Goal: Information Seeking & Learning: Learn about a topic

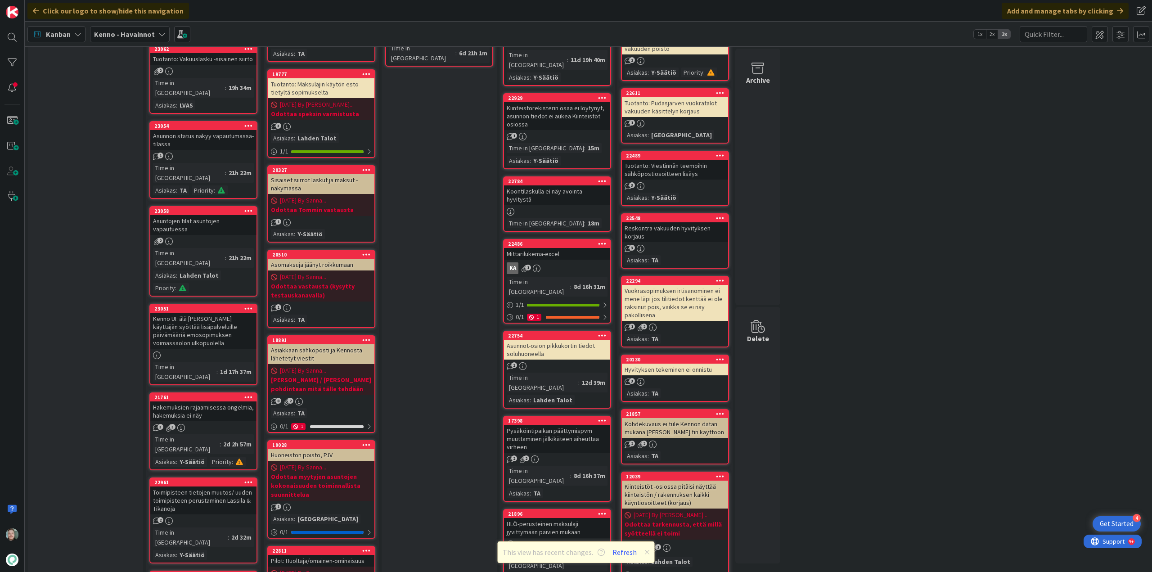
scroll to position [270, 0]
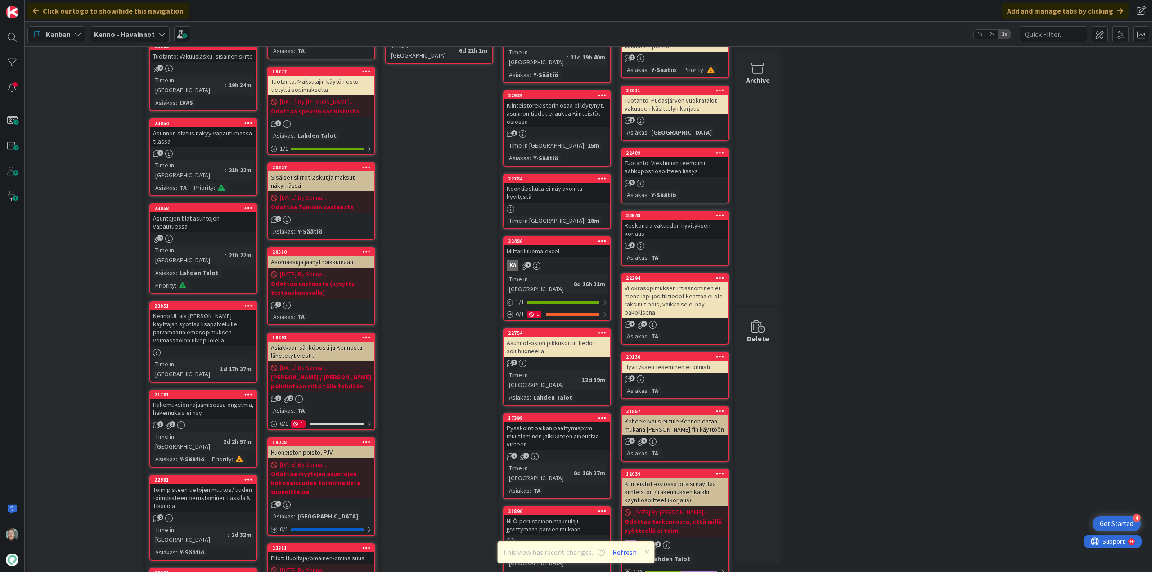
click at [220, 399] on div "Hakemuksien rajaamisessa ongelmia, hakemuksia ei näy" at bounding box center [203, 409] width 106 height 20
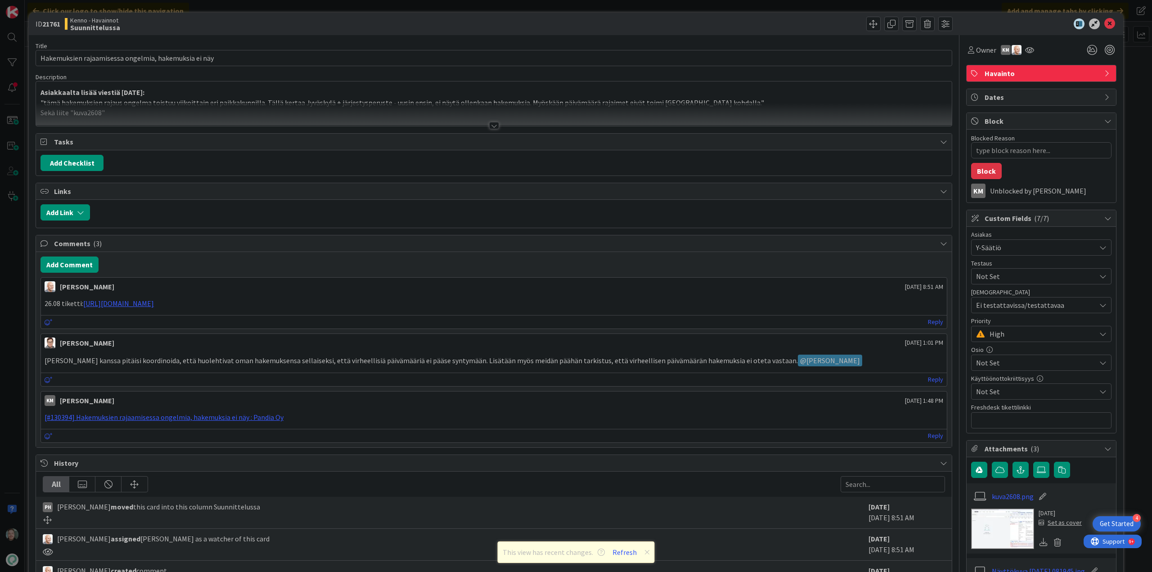
click at [490, 124] on div at bounding box center [494, 125] width 10 height 7
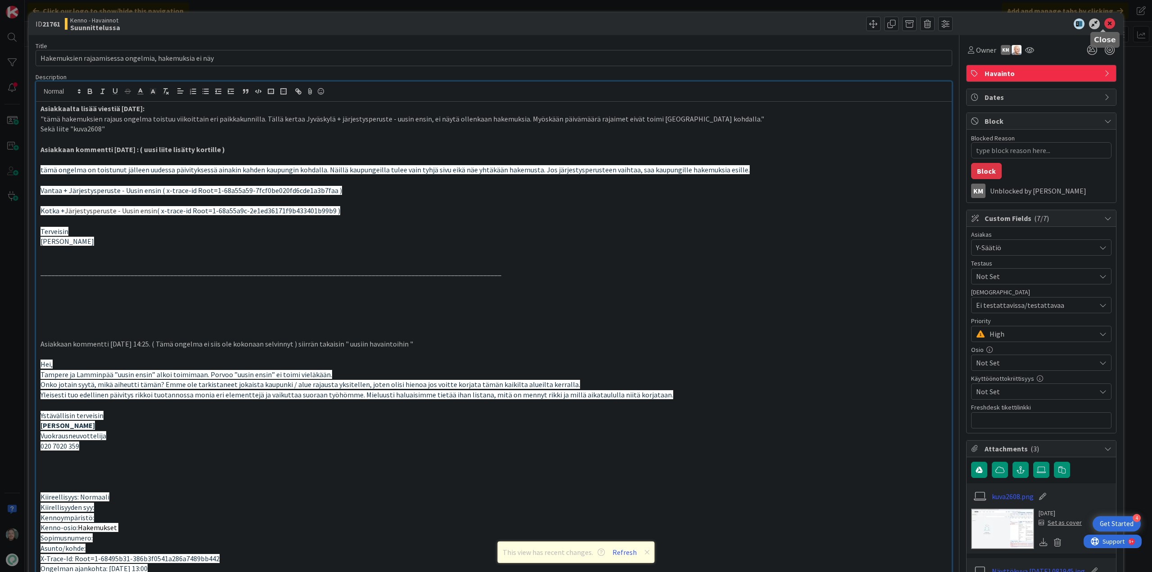
click at [1106, 22] on icon at bounding box center [1109, 23] width 11 height 11
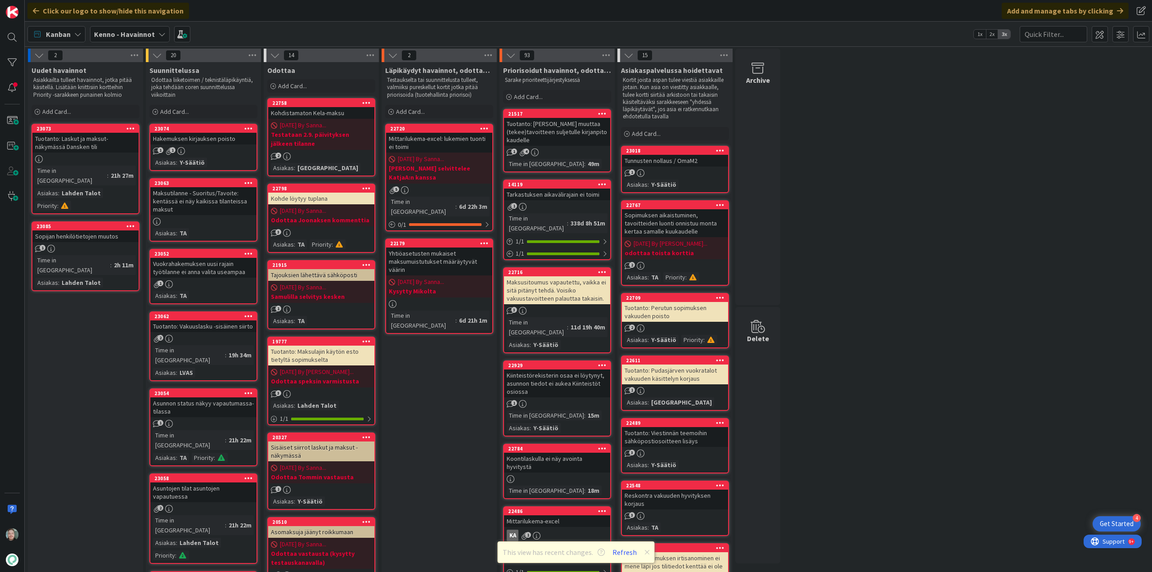
click at [88, 234] on link "23085 Sopijan henkilötietojen muutos 1 Time in Column : 2h 11m Asiakas : Lahden…" at bounding box center [85, 256] width 108 height 70
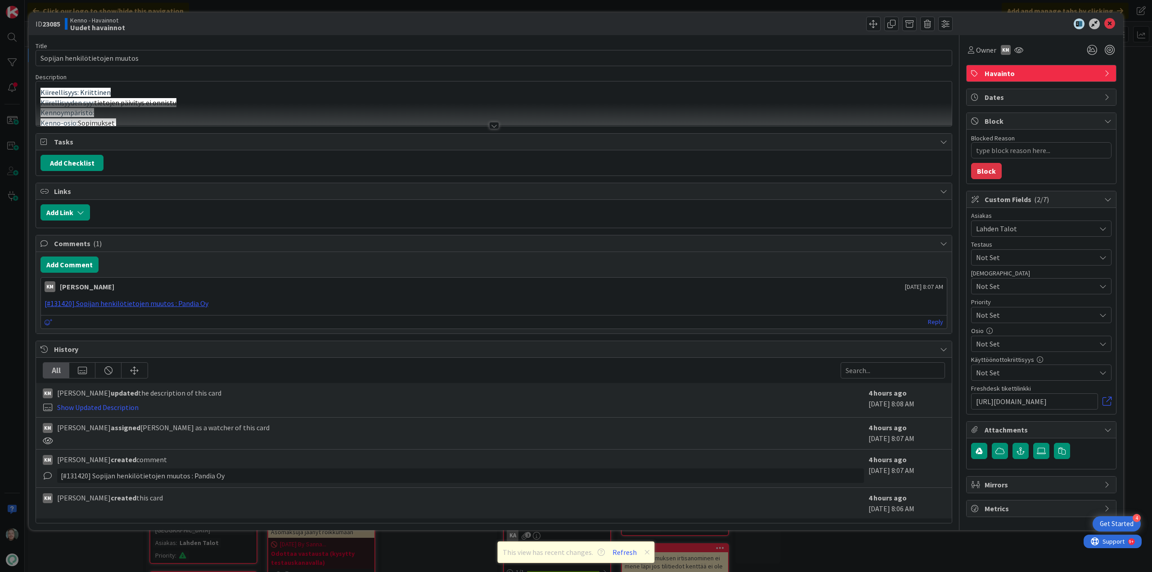
type textarea "x"
click at [495, 122] on div at bounding box center [494, 125] width 10 height 7
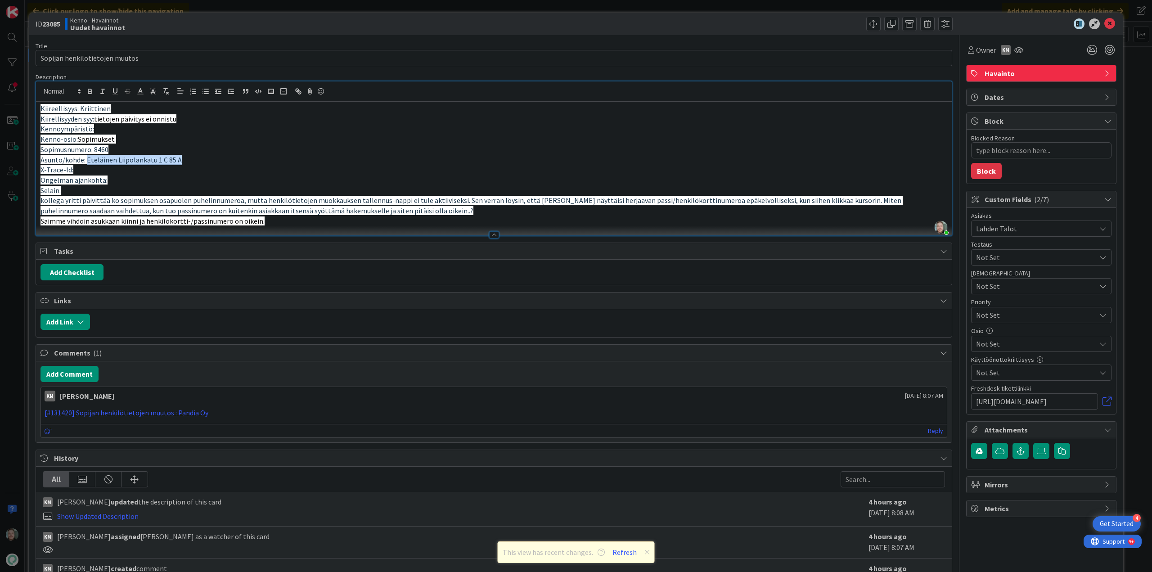
drag, startPoint x: 85, startPoint y: 162, endPoint x: 178, endPoint y: 160, distance: 92.3
click at [178, 160] on span "Asunto/kohde: Eteläinen Liipolankatu 1 C 85 A" at bounding box center [110, 159] width 141 height 9
copy span "Eteläinen Liipolankatu 1 C 85 A"
click at [420, 219] on p "Saimme vihdoin asukkaan kiinni ja henkilökortti-/passinumero on oikein." at bounding box center [493, 221] width 907 height 10
drag, startPoint x: 86, startPoint y: 161, endPoint x: 171, endPoint y: 159, distance: 85.1
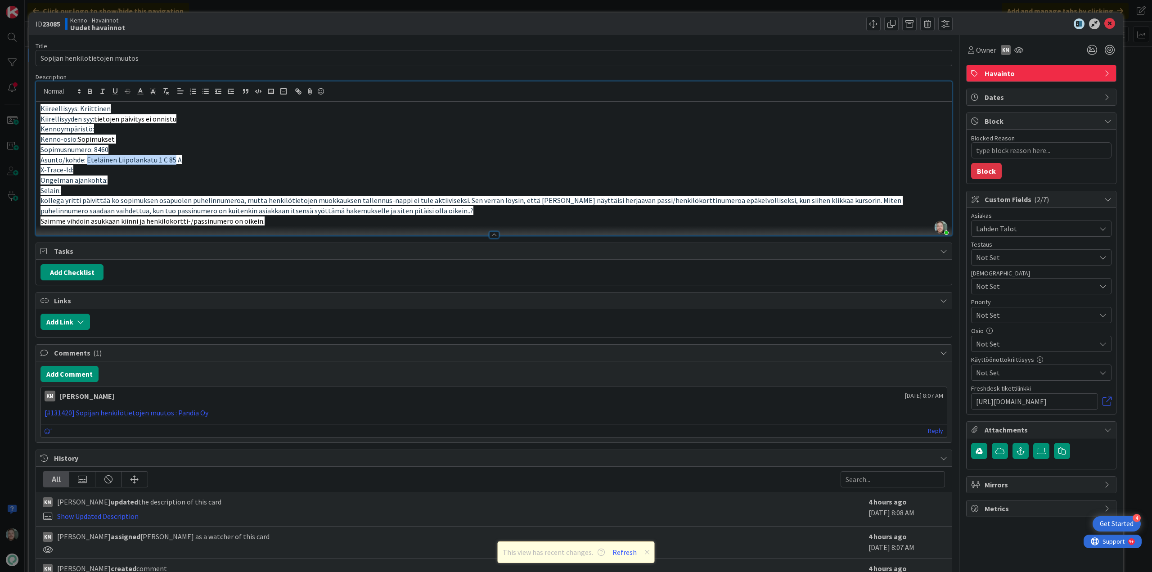
click at [171, 159] on span "Asunto/kohde: Eteläinen Liipolankatu 1 C 85 A" at bounding box center [110, 159] width 141 height 9
copy span "Eteläinen Liipolankatu 1 C 85"
click at [380, 22] on div "Kenno - Havainnot Uudet havainnot" at bounding box center [278, 24] width 427 height 14
click at [389, 222] on p "Saimme vihdoin asukkaan kiinni ja henkilökortti-/passinumero on oikein." at bounding box center [493, 221] width 907 height 10
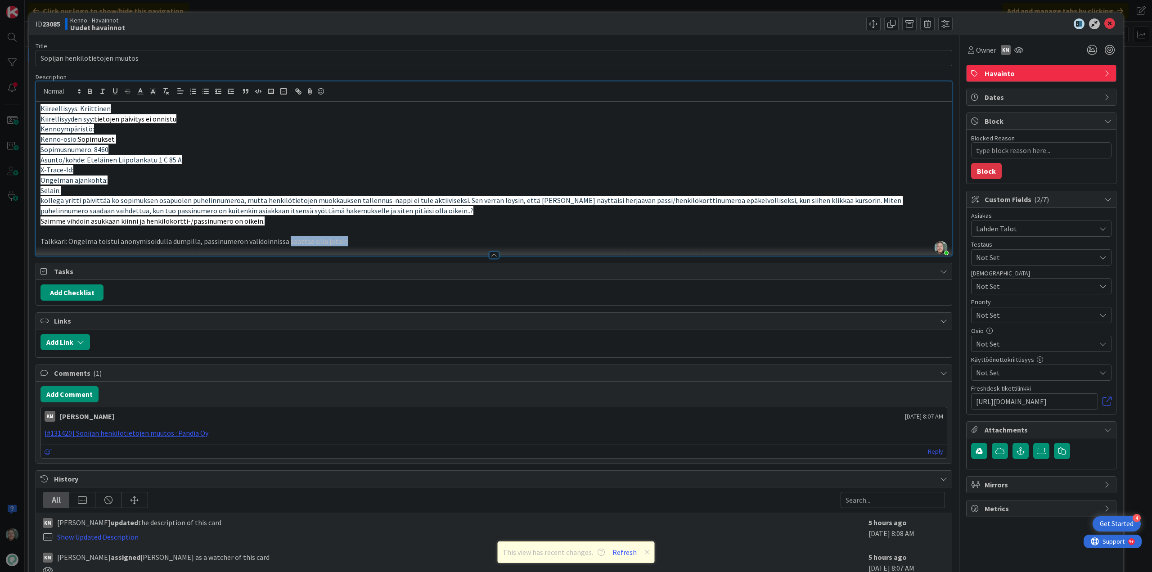
drag, startPoint x: 351, startPoint y: 243, endPoint x: 286, endPoint y: 248, distance: 65.9
click at [285, 247] on div "Description Väinö Pollari joined 35 m ago Kiireellisyys: Kriittinen Kiirellisyy…" at bounding box center [494, 164] width 917 height 183
click at [388, 241] on p "Talkkari: Ongelma toistui anonymisoidulla dumpilla, passinumeron validoinnissa …" at bounding box center [493, 241] width 907 height 10
click at [260, 90] on icon "button" at bounding box center [258, 91] width 8 height 8
click at [435, 239] on p "Talkkari: Ongelma toistui anonymisoidulla dumpilla, passinumeron validoinnissa …" at bounding box center [493, 241] width 907 height 10
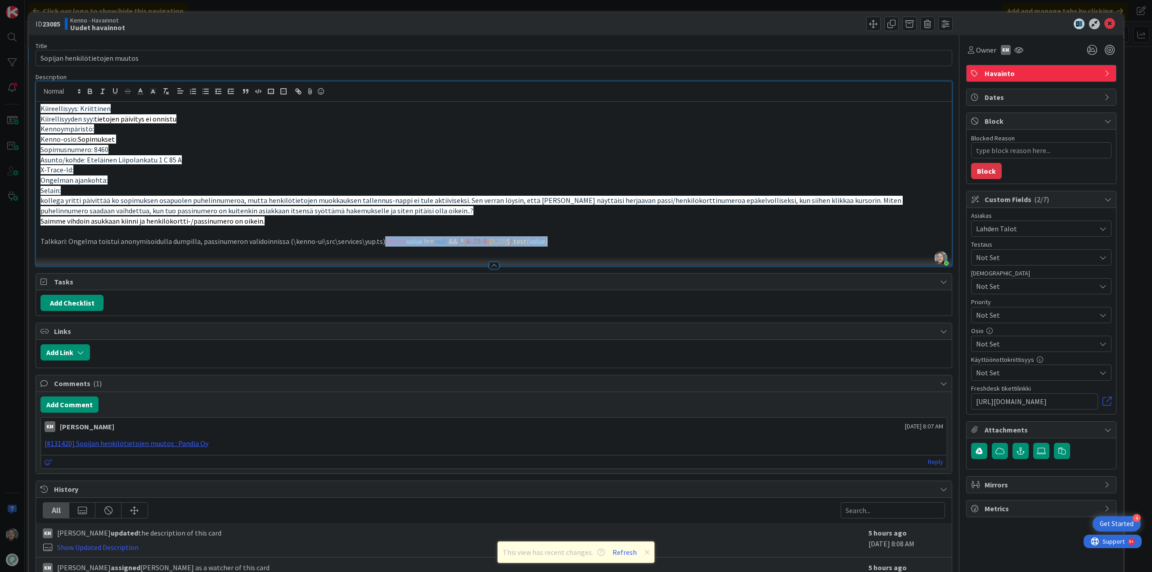
drag, startPoint x: 542, startPoint y: 242, endPoint x: 378, endPoint y: 246, distance: 163.4
click at [378, 246] on p "Talkkari: Ongelma toistui anonymisoidulla dumpilla, passinumeron validoinnissa …" at bounding box center [493, 241] width 907 height 10
click at [255, 90] on icon "button" at bounding box center [258, 91] width 8 height 8
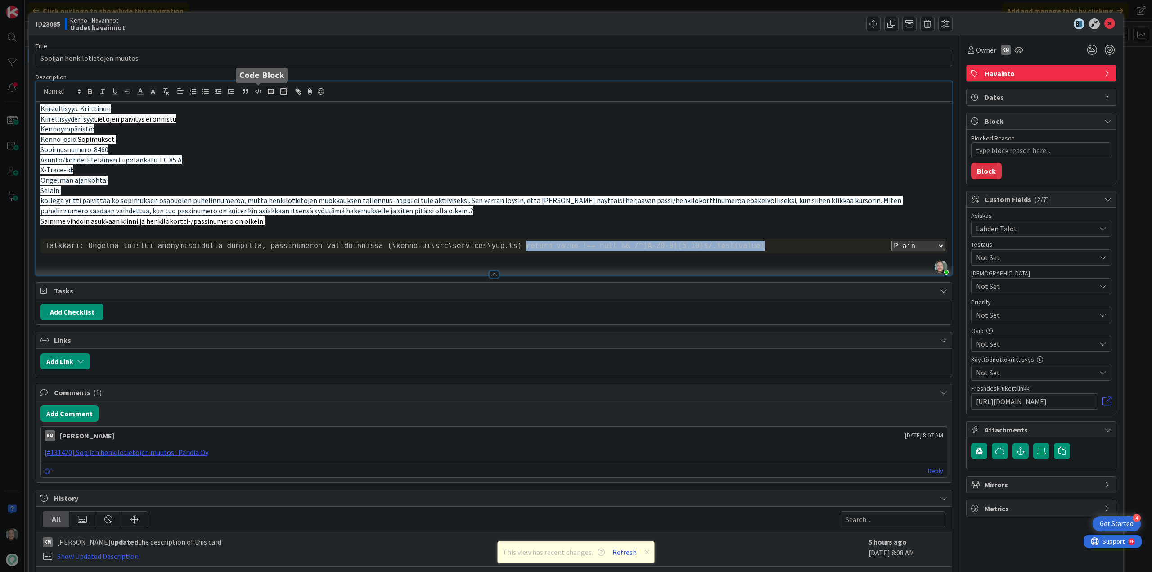
click at [255, 90] on icon "button" at bounding box center [258, 91] width 8 height 8
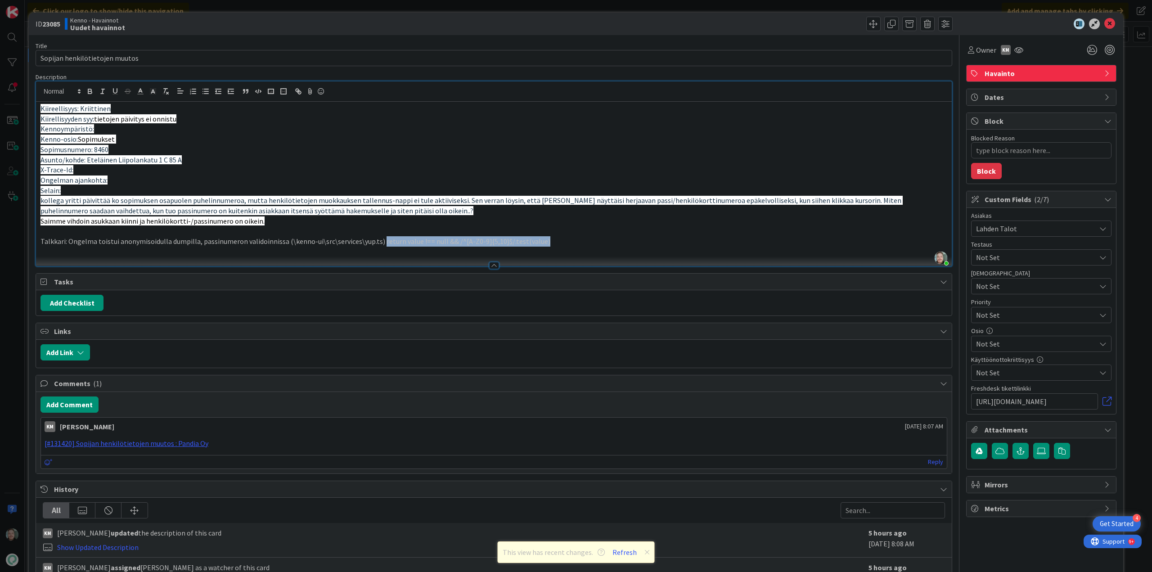
click at [591, 243] on p "Talkkari: Ongelma toistui anonymisoidulla dumpilla, passinumeron validoinnissa …" at bounding box center [493, 241] width 907 height 10
click at [283, 241] on p "Talkkari: Ongelma toistui anonymisoidulla dumpilla, passinumeron validoinnissa …" at bounding box center [493, 241] width 907 height 10
click at [498, 243] on p "Talkkari: Ongelma toistui anonymisoidulla dumpilla, passinumeron validoinnin pa…" at bounding box center [493, 241] width 907 height 10
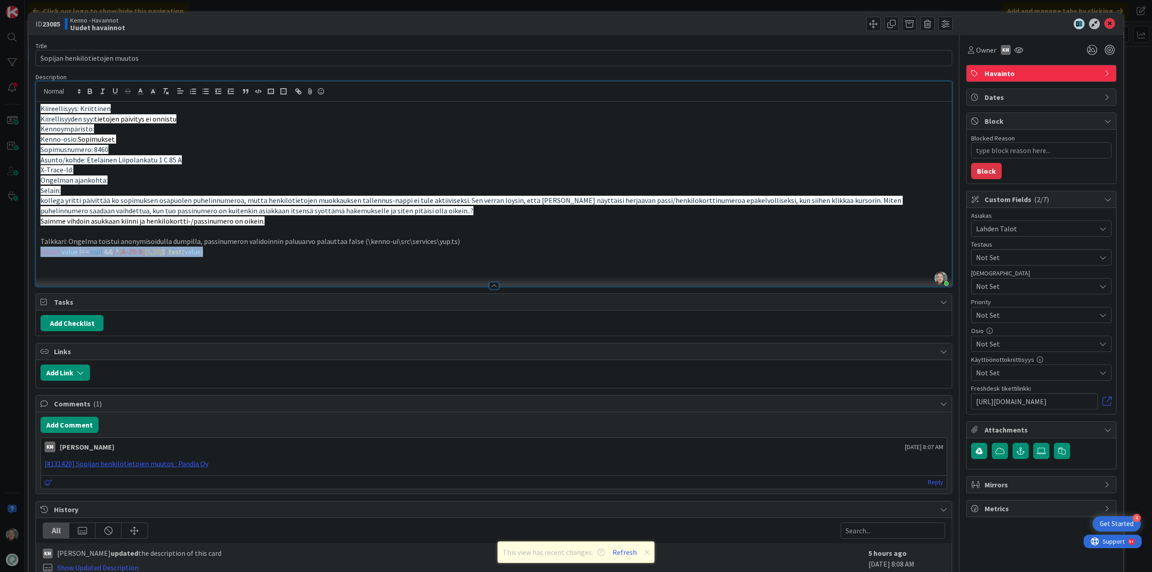
drag, startPoint x: 229, startPoint y: 253, endPoint x: 38, endPoint y: 254, distance: 190.3
click at [38, 254] on div "Kiireellisyys: Kriittinen Kiirellisyyden syy: tietojen päivitys ei onnistu Kenn…" at bounding box center [494, 194] width 916 height 184
click at [256, 90] on icon "button" at bounding box center [258, 91] width 8 height 8
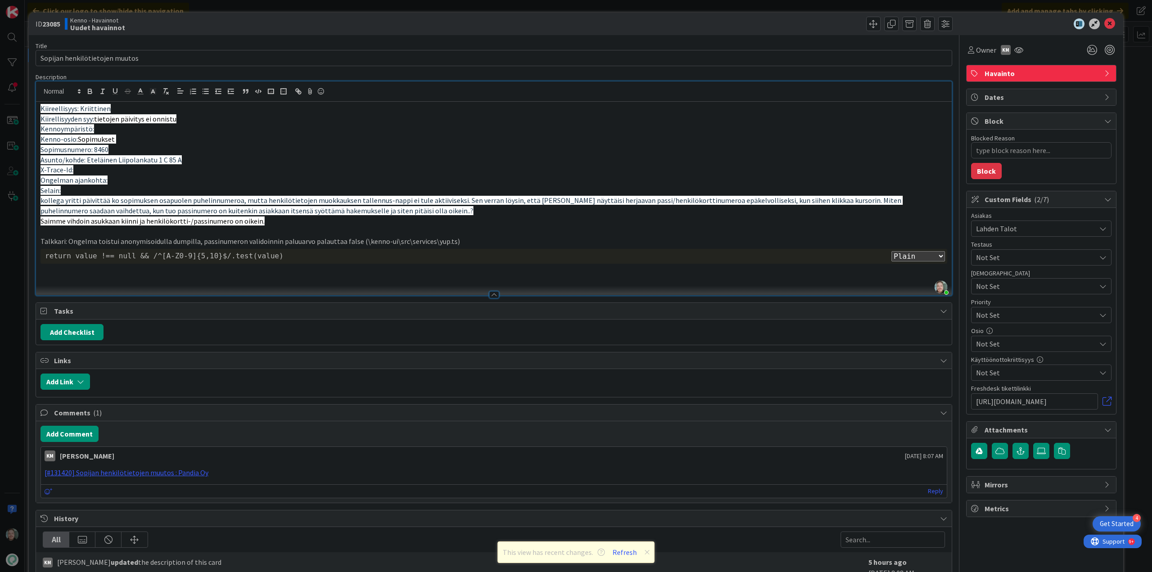
click at [482, 227] on p at bounding box center [493, 231] width 907 height 10
click at [1106, 22] on icon at bounding box center [1109, 23] width 11 height 11
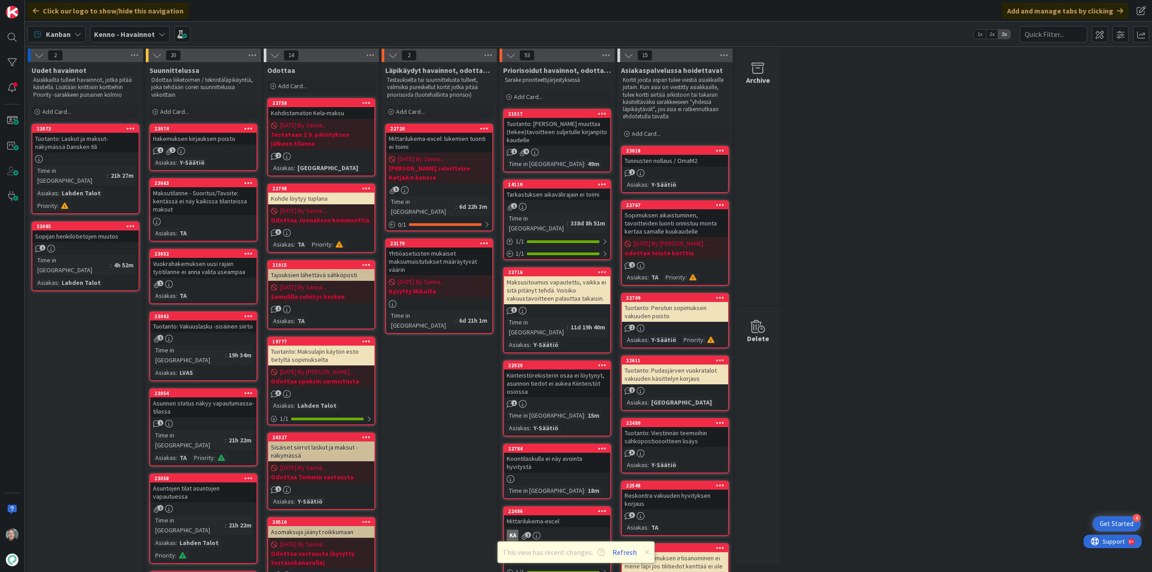
click at [116, 230] on div "Sopijan henkilötietojen muutos" at bounding box center [85, 236] width 106 height 12
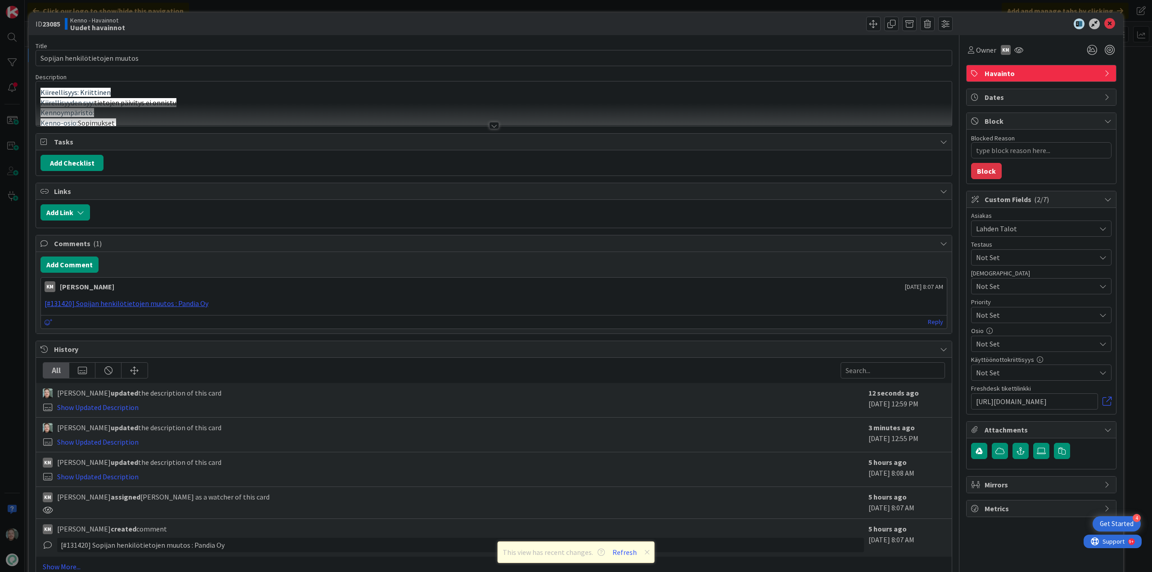
click at [489, 126] on div at bounding box center [494, 125] width 10 height 7
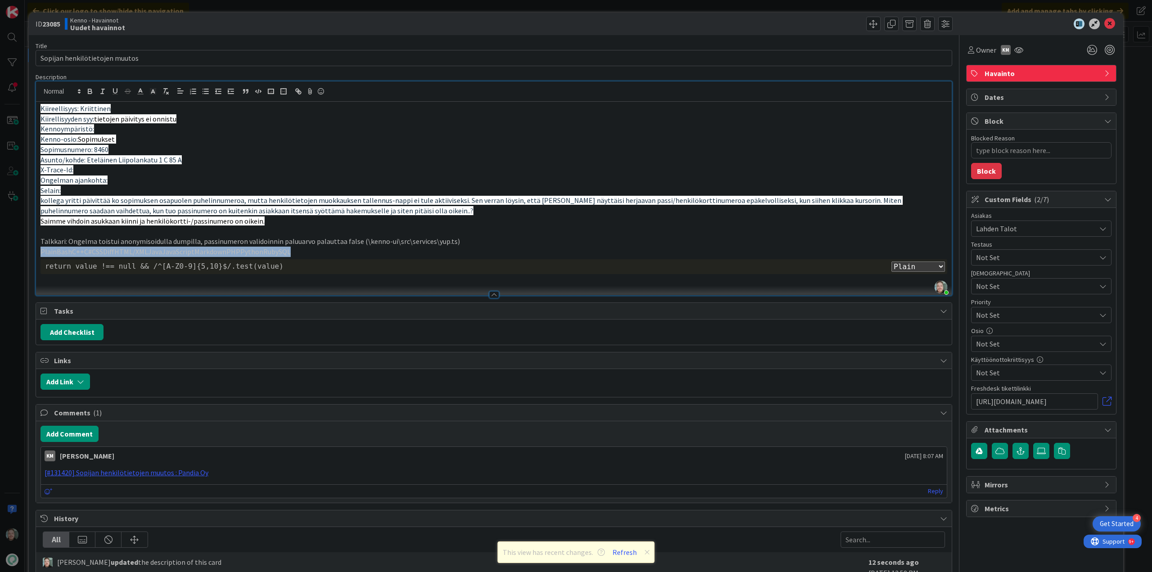
drag, startPoint x: 267, startPoint y: 253, endPoint x: 30, endPoint y: 256, distance: 236.7
click at [30, 256] on div "ID 23085 Kenno - Havainnot Uudet havainnot Title 30 / 128 Sopijan henkilötietoj…" at bounding box center [576, 383] width 1094 height 740
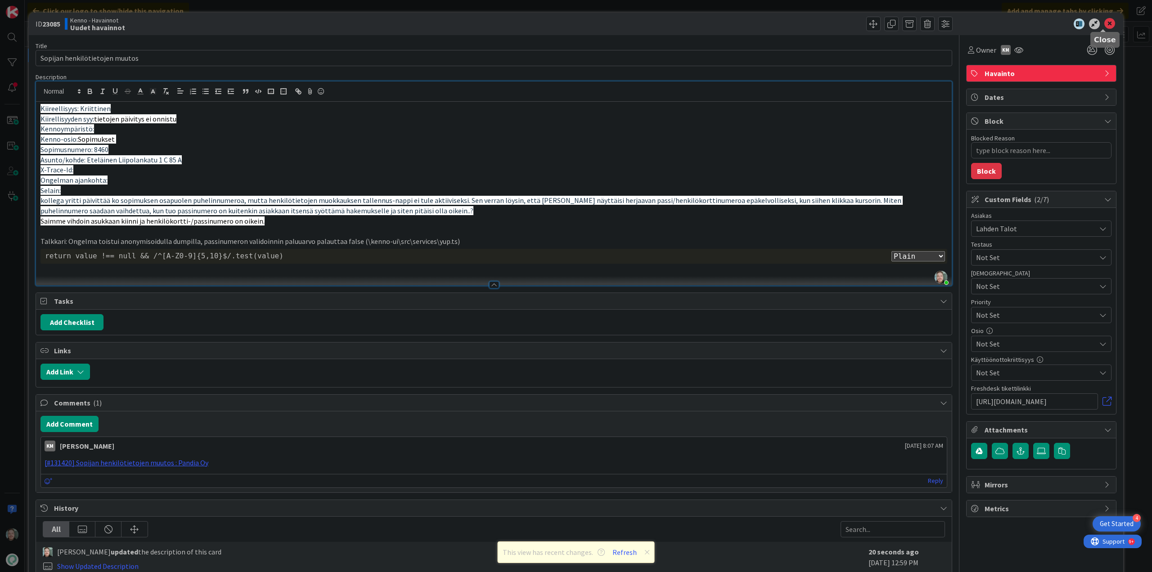
click at [1105, 21] on icon at bounding box center [1109, 23] width 11 height 11
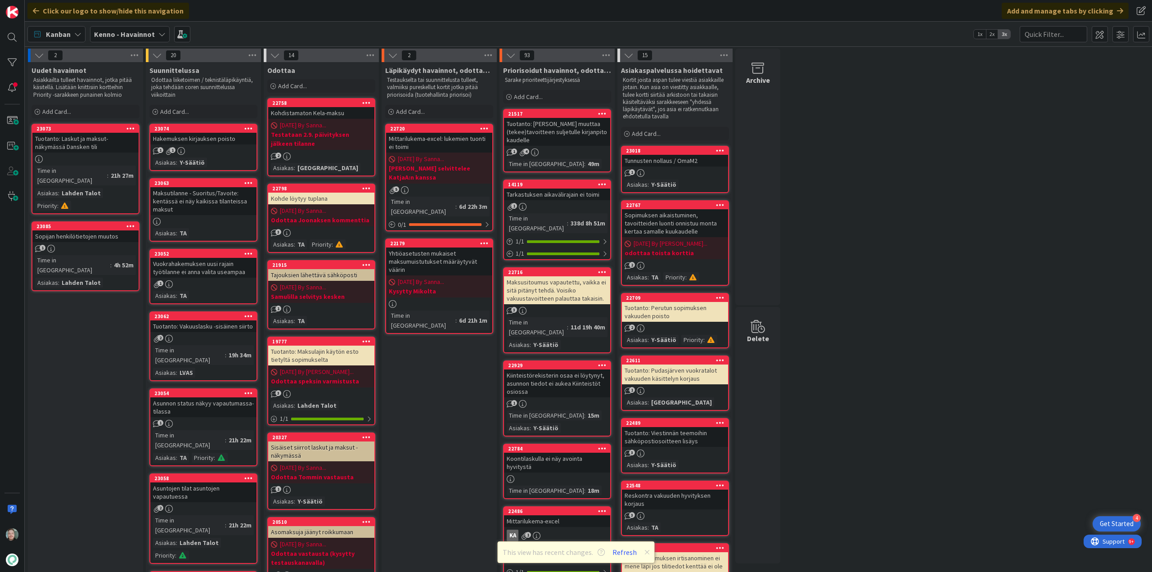
click at [128, 230] on div "Sopijan henkilötietojen muutos" at bounding box center [85, 236] width 106 height 12
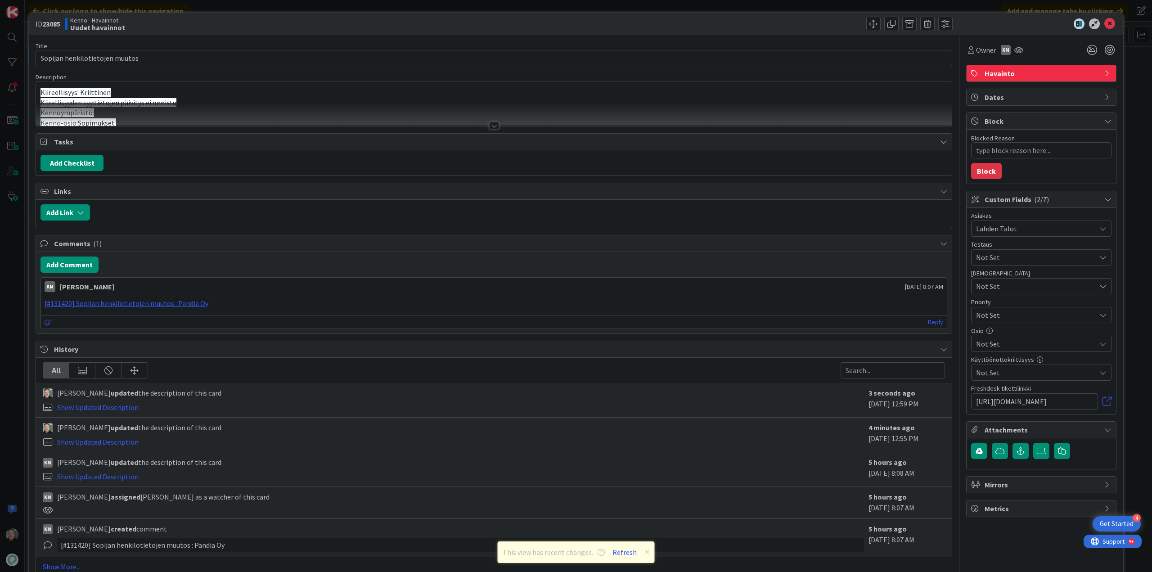
click at [490, 123] on div at bounding box center [494, 125] width 10 height 7
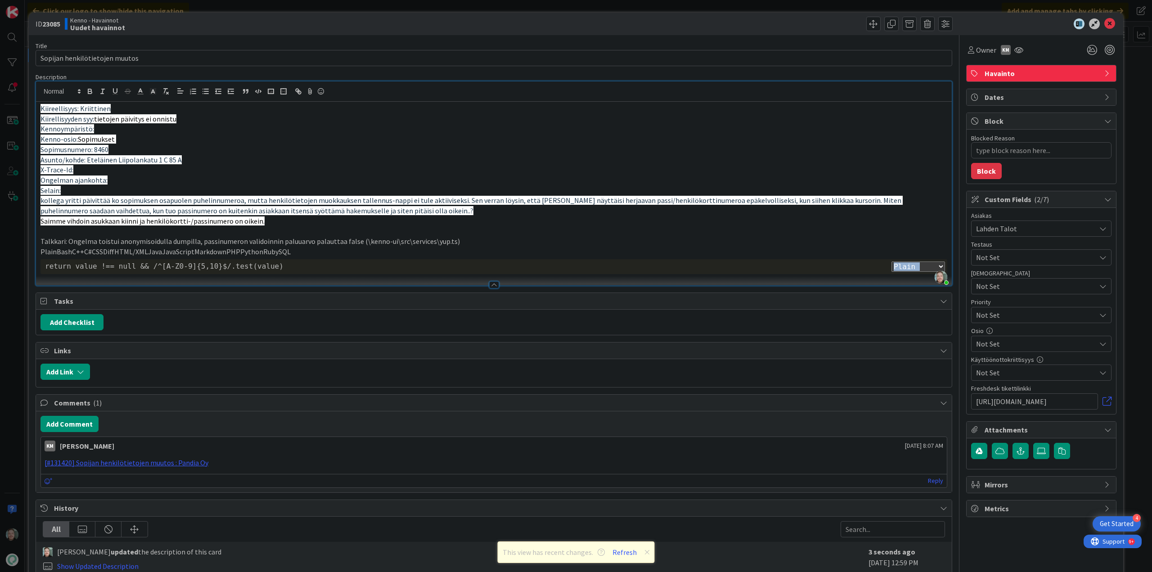
drag, startPoint x: 302, startPoint y: 250, endPoint x: 32, endPoint y: 257, distance: 270.1
click at [32, 257] on div "ID 23085 Kenno - Havainnot Uudet havainnot Title 30 / 128 Sopijan henkilötietoj…" at bounding box center [576, 378] width 1094 height 730
drag, startPoint x: 289, startPoint y: 252, endPoint x: 88, endPoint y: 250, distance: 201.1
click at [47, 252] on p "PlainBashC++C#CSSDiffHTML/XMLJavaJavaScriptMarkdownPHPPythonRubySQL" at bounding box center [493, 252] width 907 height 10
drag, startPoint x: 306, startPoint y: 247, endPoint x: 36, endPoint y: 248, distance: 270.0
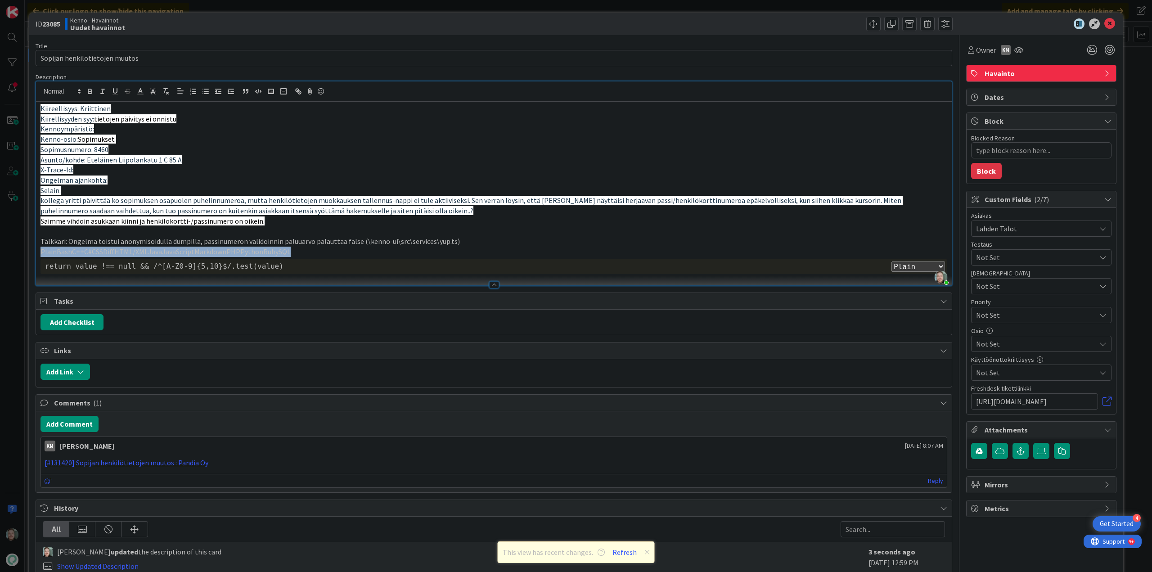
click at [36, 248] on div "Kiireellisyys: Kriittinen Kiirellisyyden syy: tietojen päivitys ei onnistu Kenn…" at bounding box center [494, 194] width 916 height 184
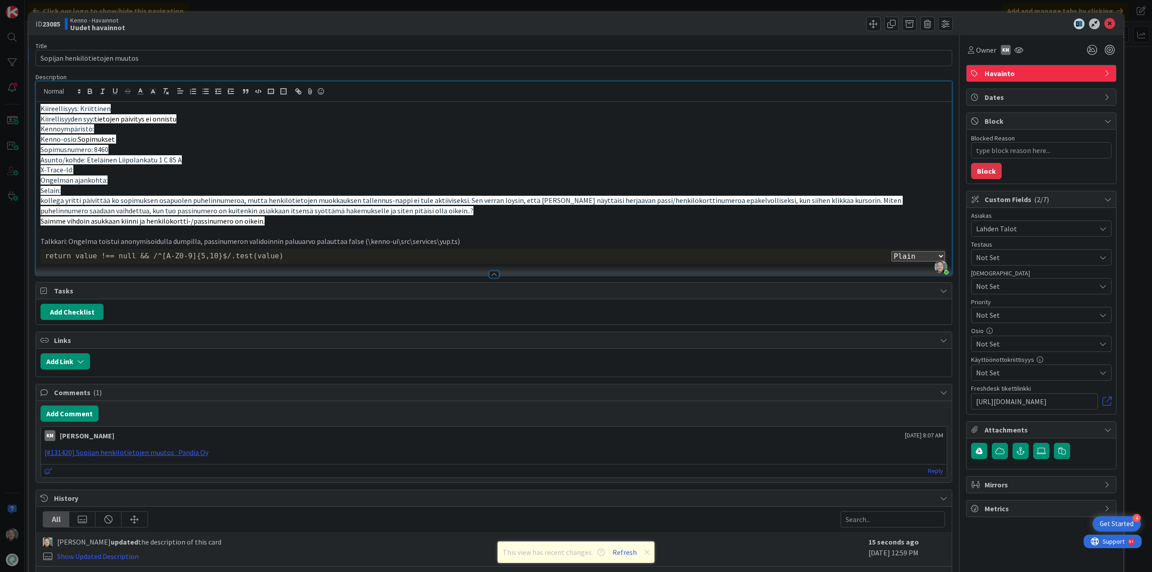
click at [430, 261] on div "Plain Bash C++ C# CSS Diff HTML/XML Java JavaScript Markdown PHP Python Ruby SQ…" at bounding box center [493, 256] width 907 height 15
click at [438, 259] on div "return value !== null && /^[A-Z0-9]{5,10}$/.test(value)" at bounding box center [494, 256] width 898 height 10
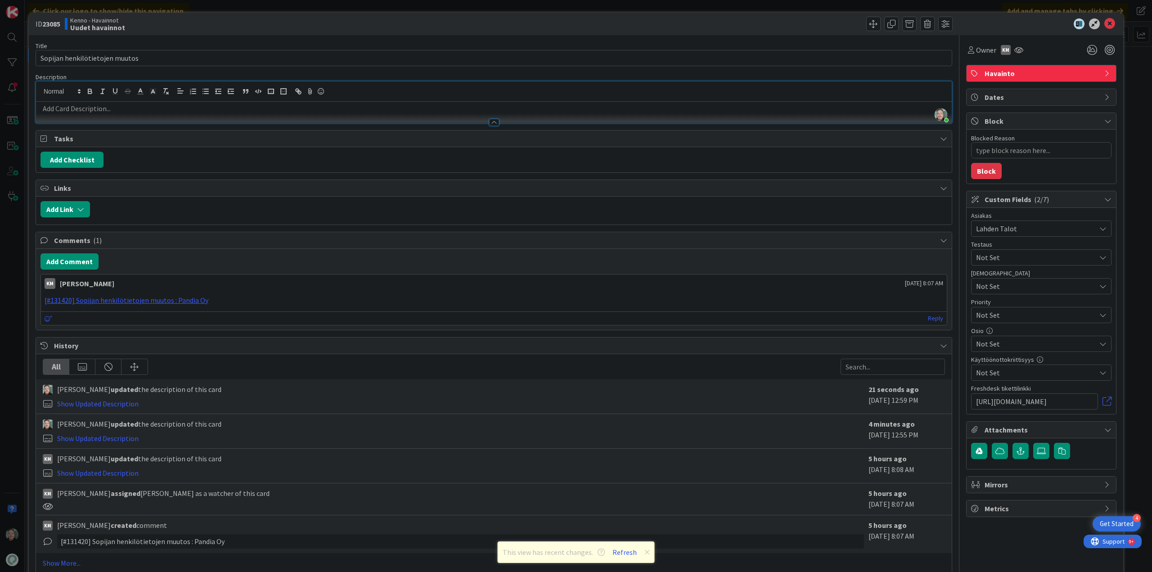
click at [489, 122] on div at bounding box center [494, 122] width 10 height 7
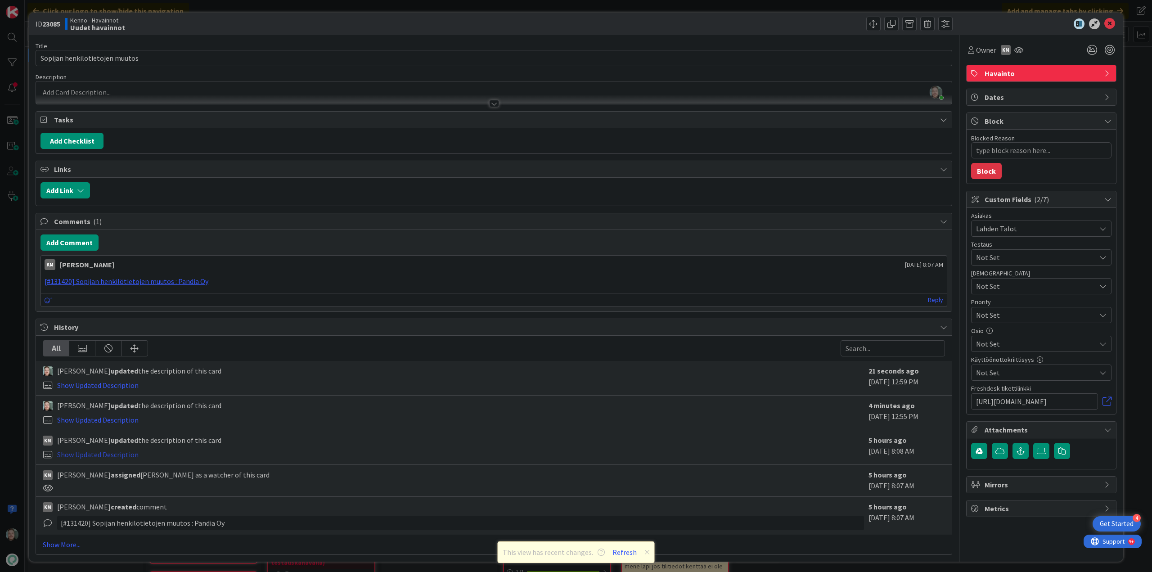
click at [108, 456] on link "Show Updated Description" at bounding box center [97, 454] width 81 height 9
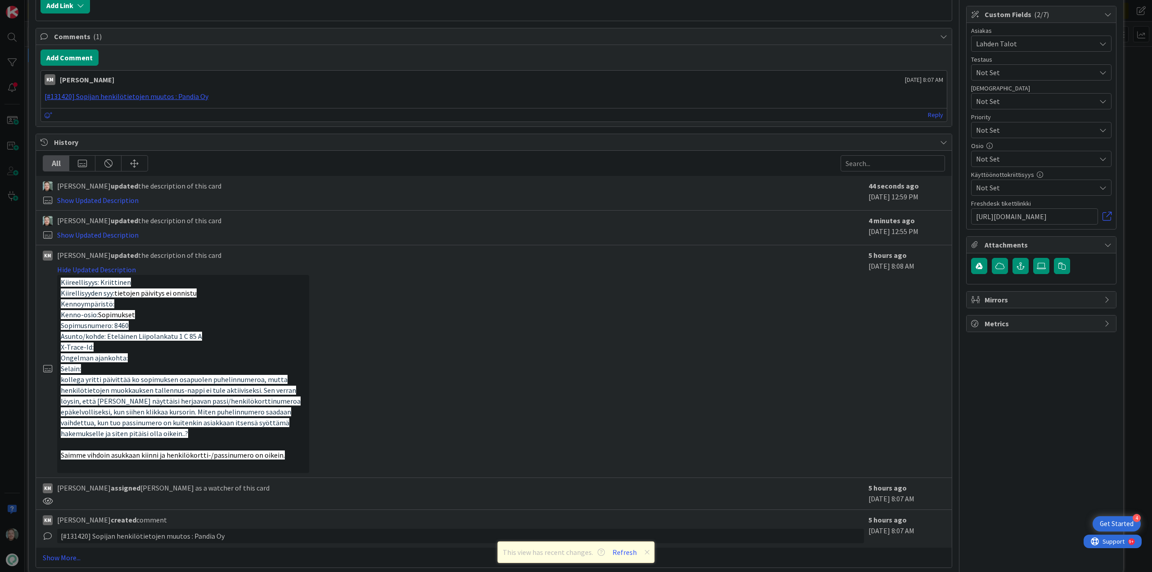
scroll to position [200, 0]
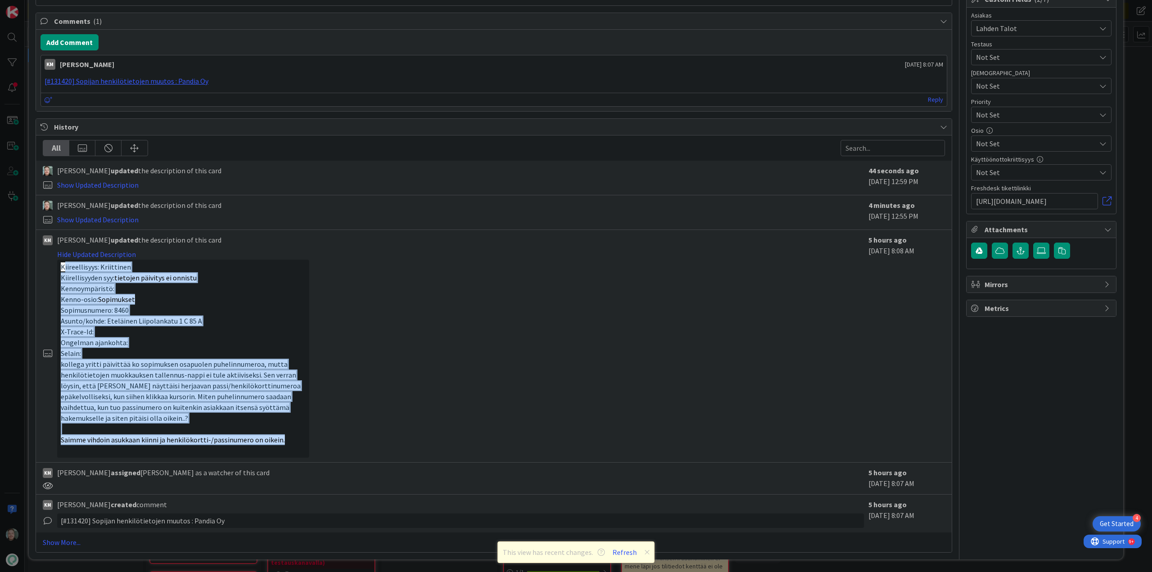
drag, startPoint x: 288, startPoint y: 441, endPoint x: 64, endPoint y: 268, distance: 282.9
click at [64, 268] on div "Kiireellisyys: Kriittinen Kiirellisyyden syy: tietojen päivitys ei onnistu Kenn…" at bounding box center [183, 359] width 252 height 198
copy div "iireellisyys: Kriittinen Kiirellisyyden syy: tietojen päivitys ei onnistu Kenno…"
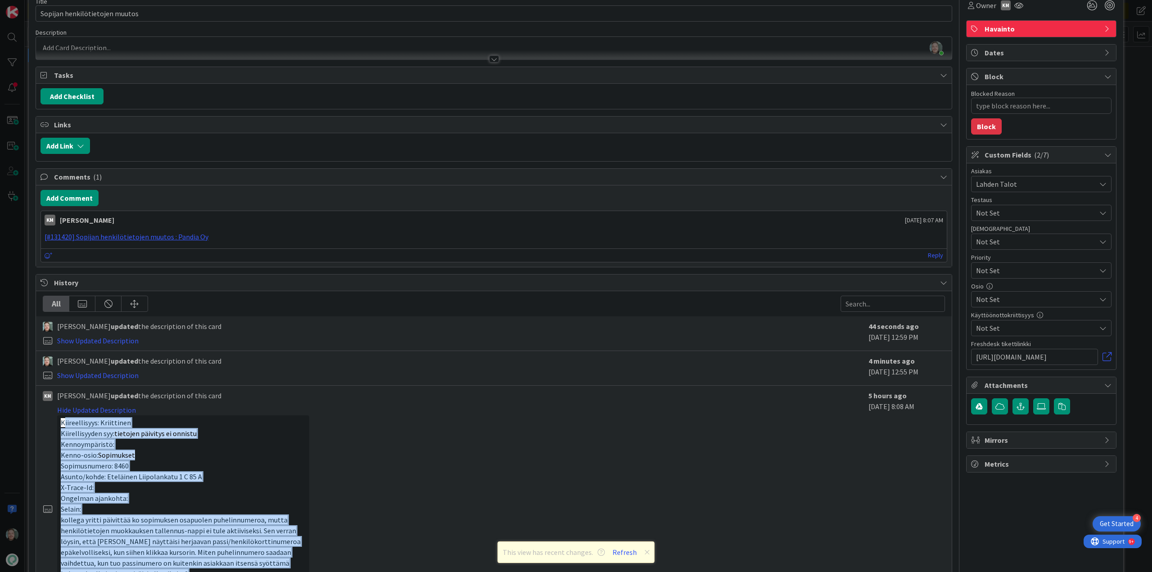
scroll to position [20, 0]
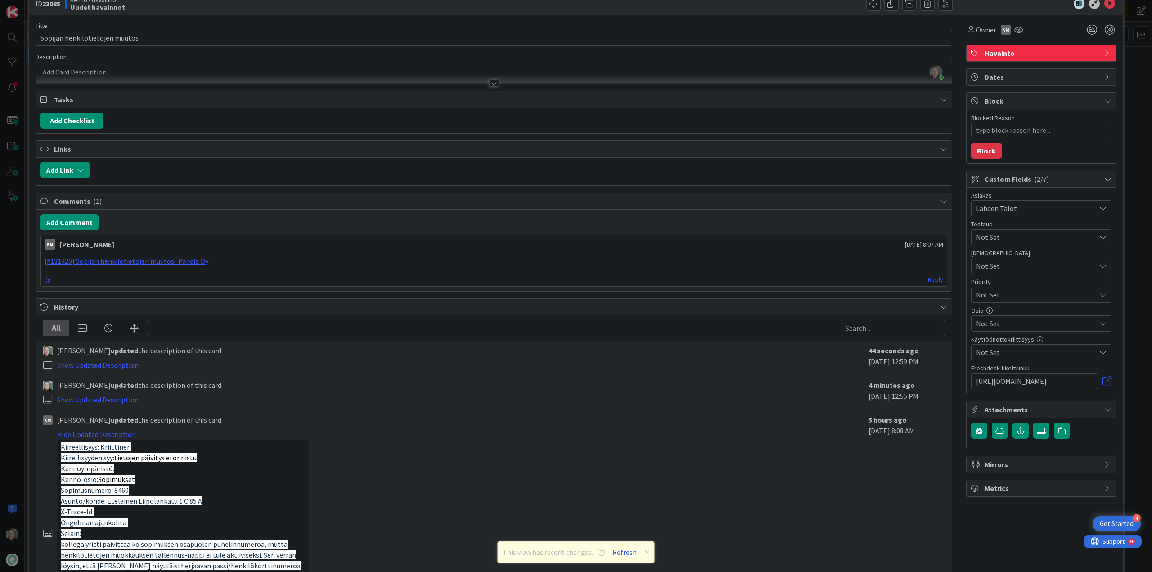
click at [489, 86] on div at bounding box center [494, 83] width 10 height 7
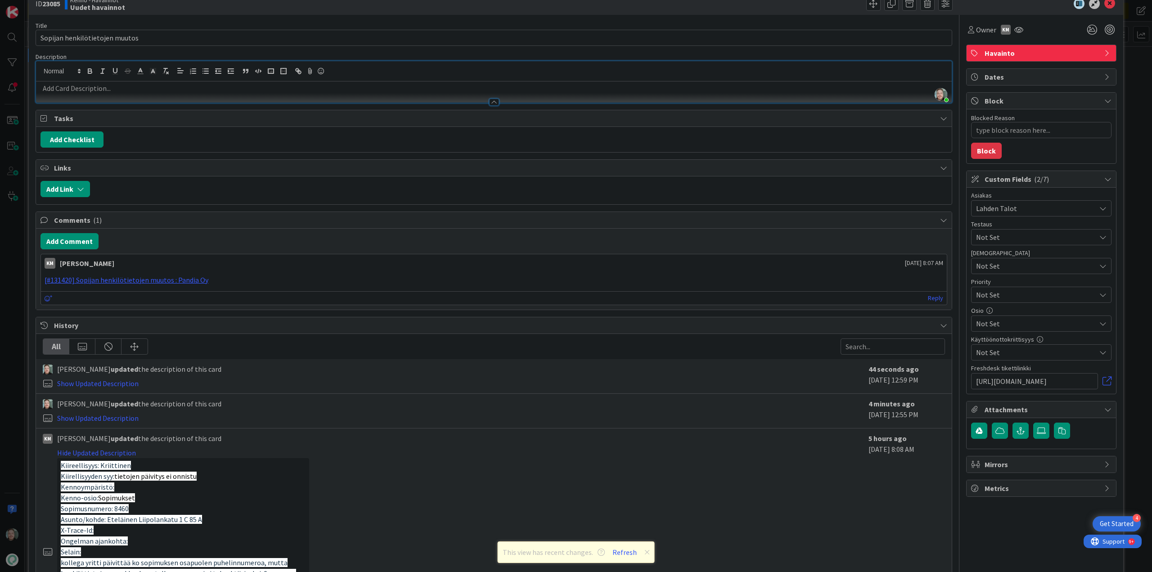
click at [445, 85] on p at bounding box center [493, 88] width 907 height 10
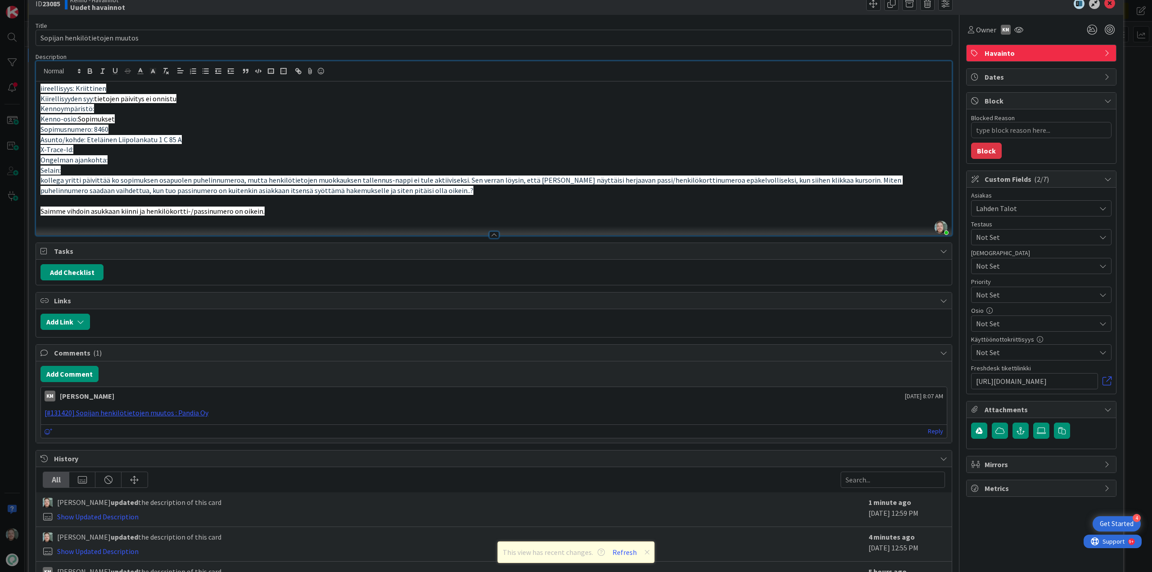
click at [391, 210] on p "Saimme vihdoin asukkaan kiinni ja henkilökortti-/passinumero on oikein." at bounding box center [493, 211] width 907 height 10
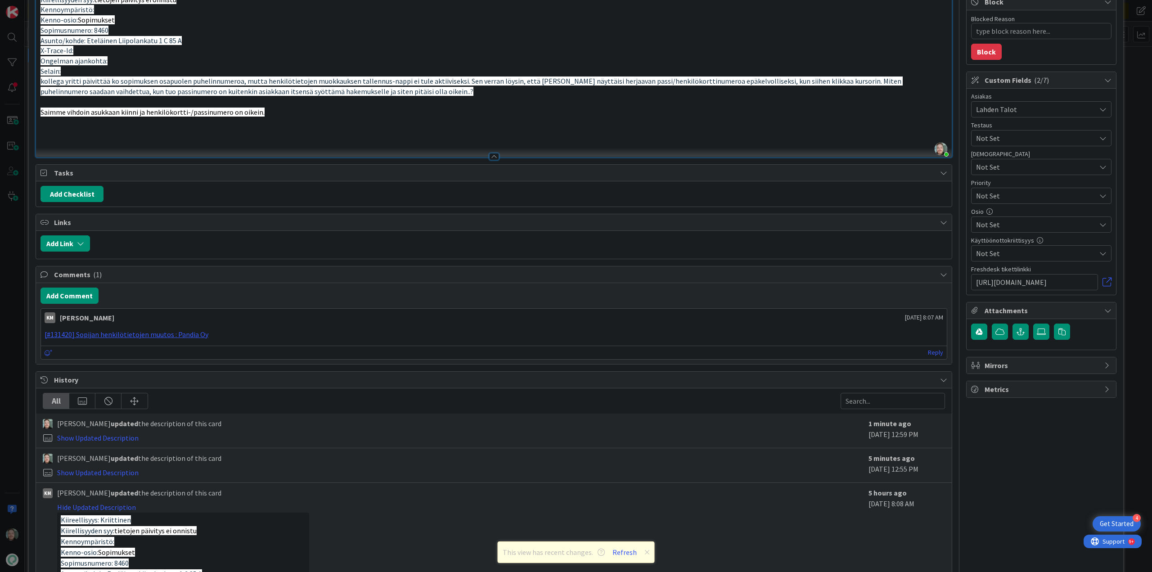
scroll to position [155, 0]
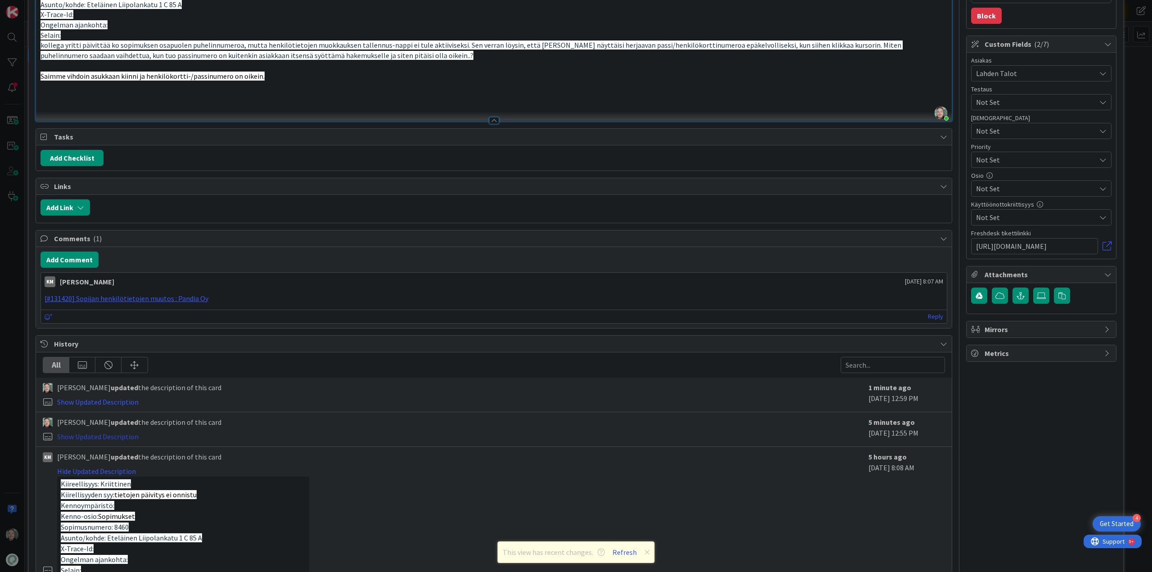
click at [124, 439] on link "Show Updated Description" at bounding box center [97, 436] width 81 height 9
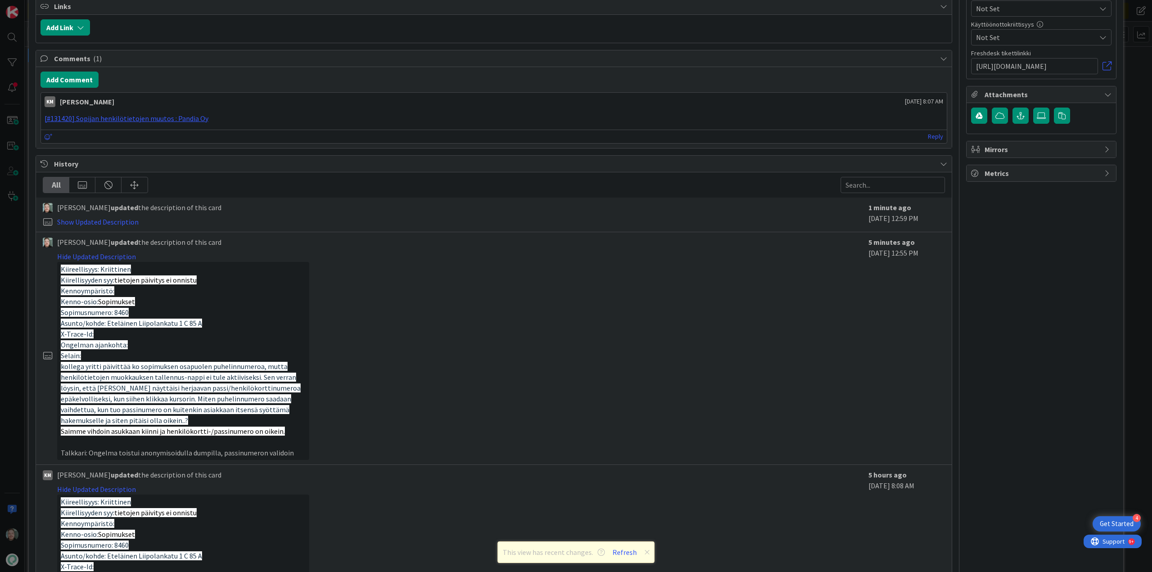
scroll to position [425, 0]
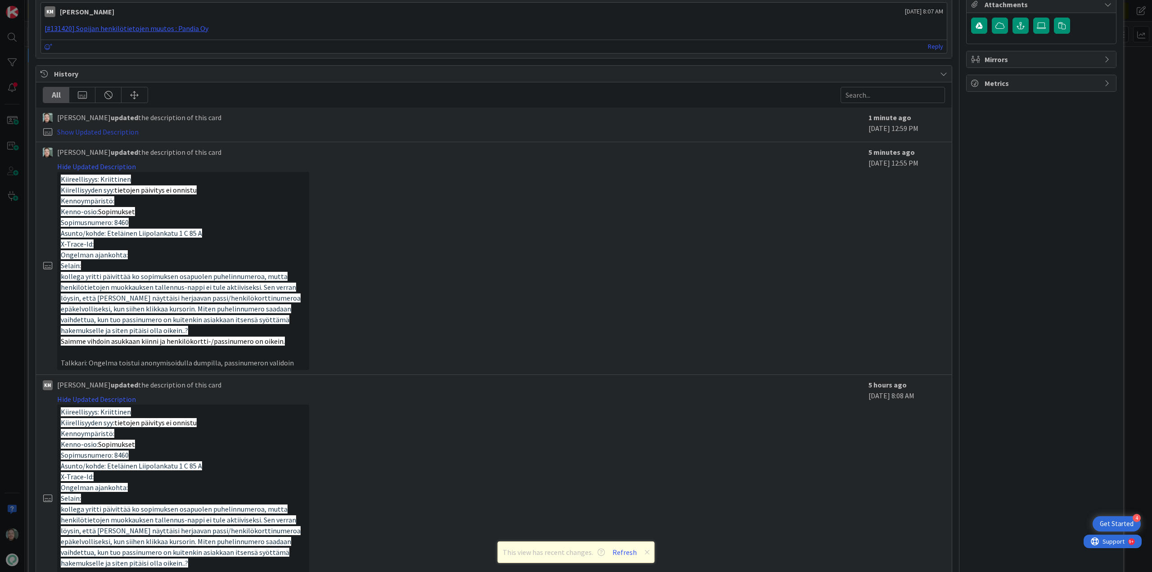
click at [130, 134] on link "Show Updated Description" at bounding box center [97, 131] width 81 height 9
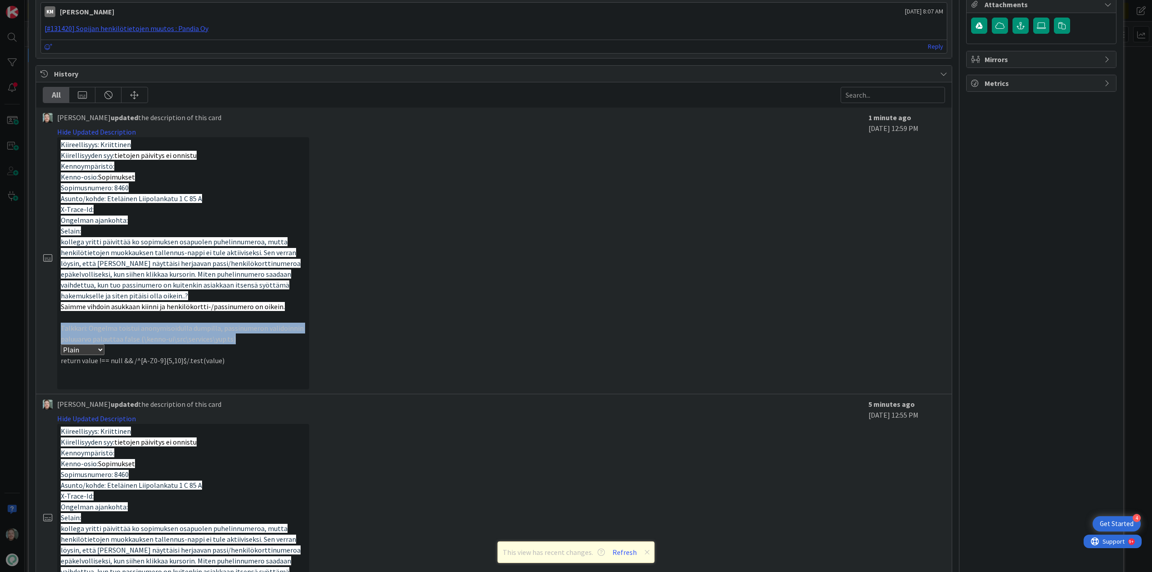
drag, startPoint x: 239, startPoint y: 340, endPoint x: 58, endPoint y: 329, distance: 181.2
click at [58, 329] on div "Kiireellisyys: Kriittinen Kiirellisyyden syy: tietojen päivitys ei onnistu Kenn…" at bounding box center [183, 263] width 252 height 252
copy p "Talkkari: Ongelma toistui anonymisoidulla dumpilla, passinumeron validoinnin pa…"
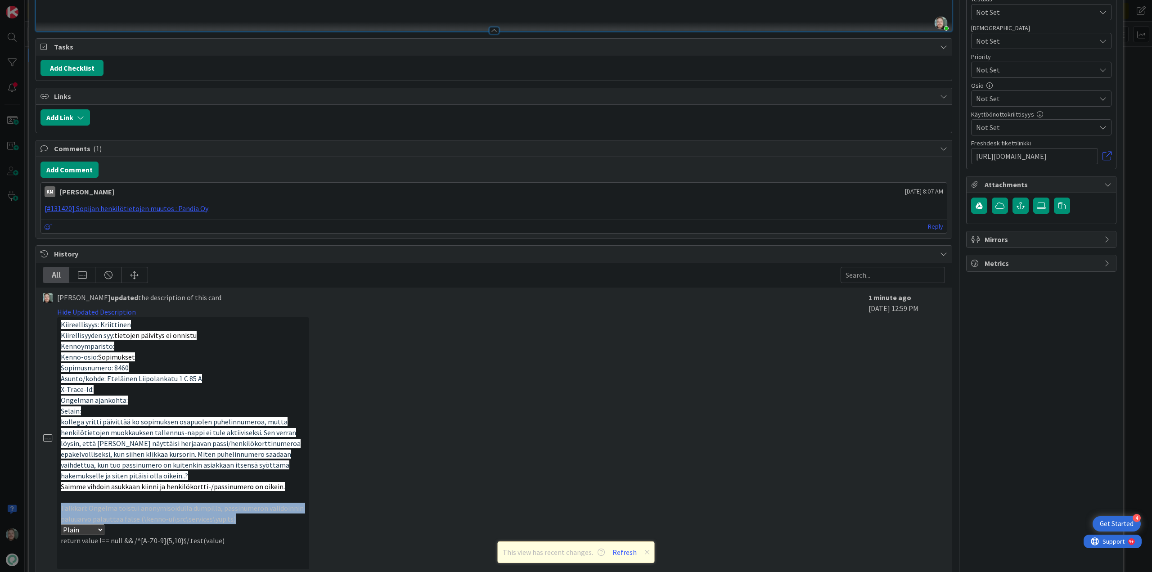
scroll to position [155, 0]
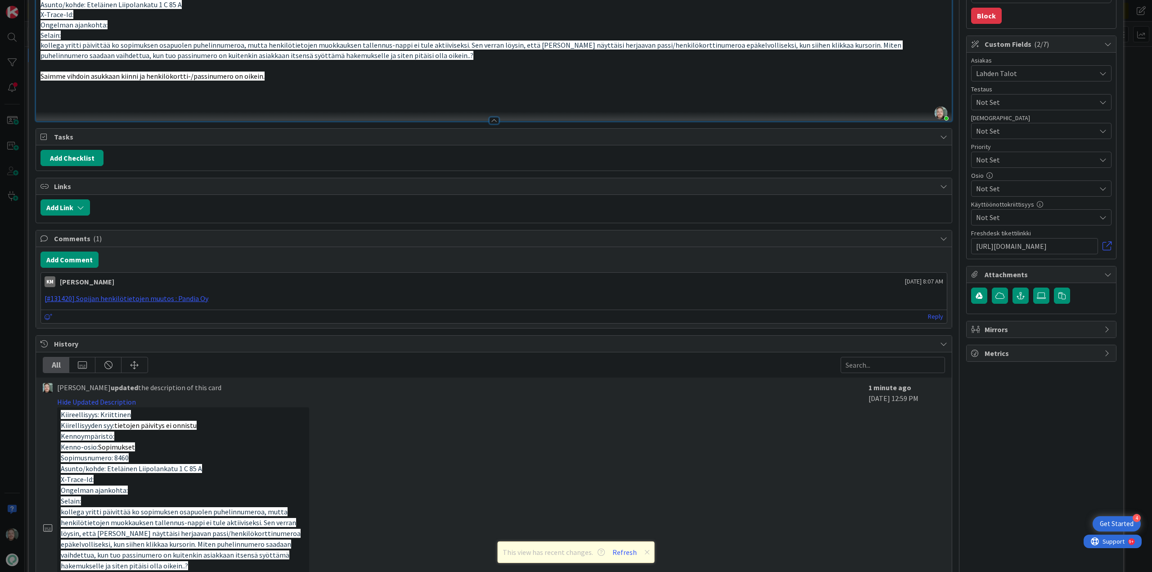
click at [73, 104] on p at bounding box center [493, 107] width 907 height 10
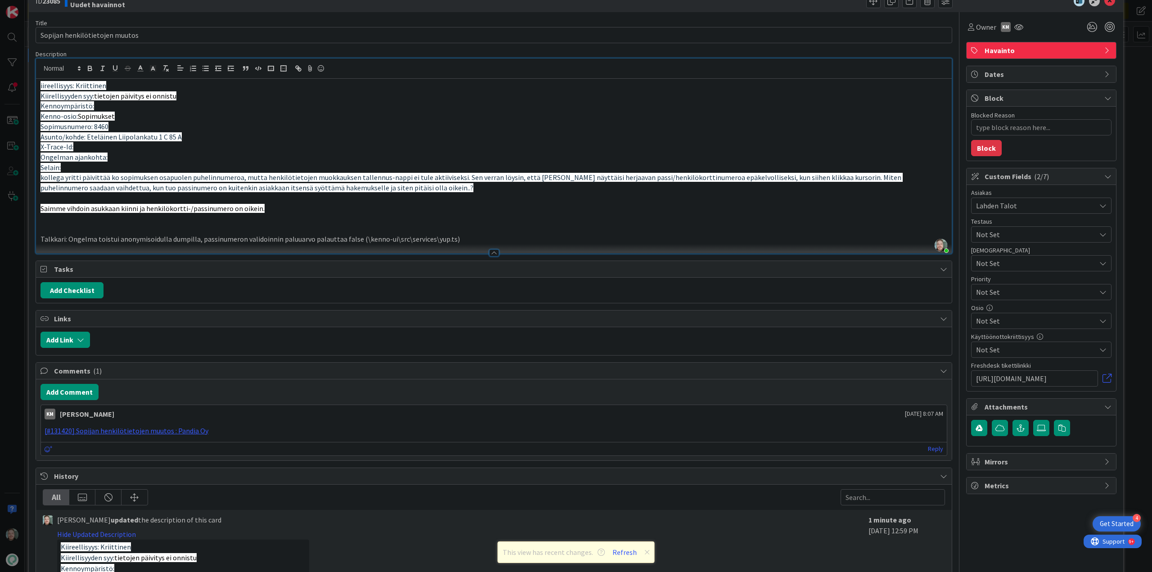
scroll to position [20, 0]
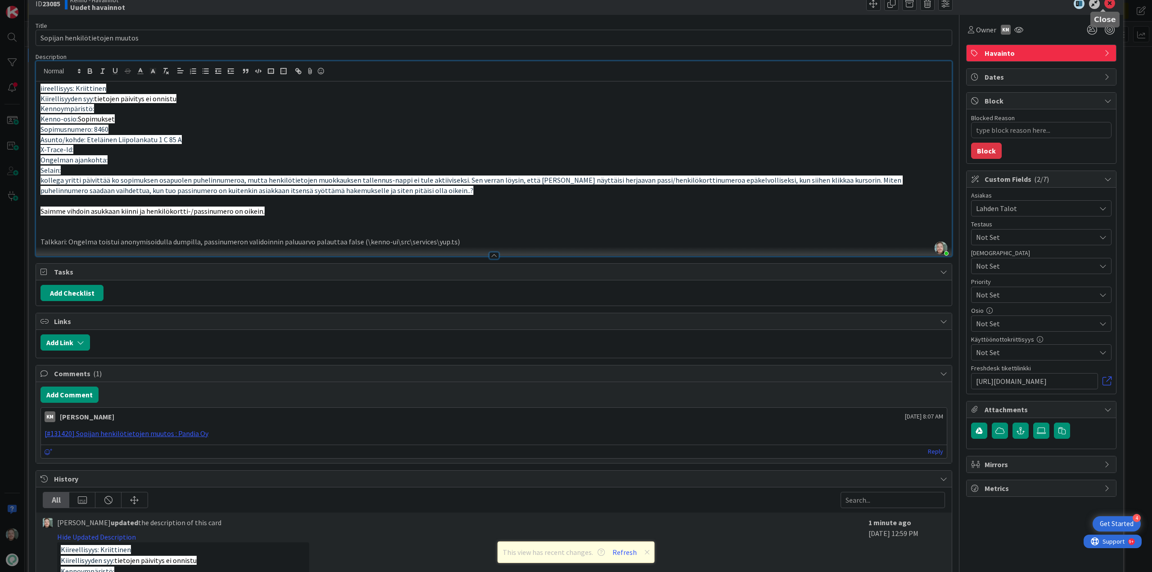
click at [1105, 2] on icon at bounding box center [1109, 3] width 11 height 11
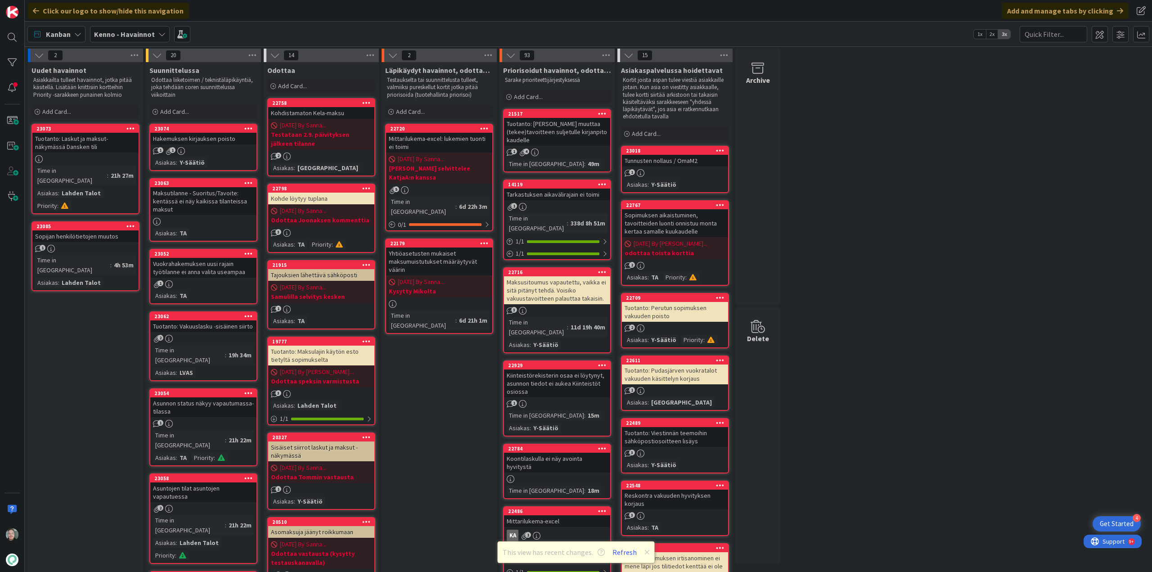
click at [97, 245] on div "1" at bounding box center [85, 249] width 106 height 8
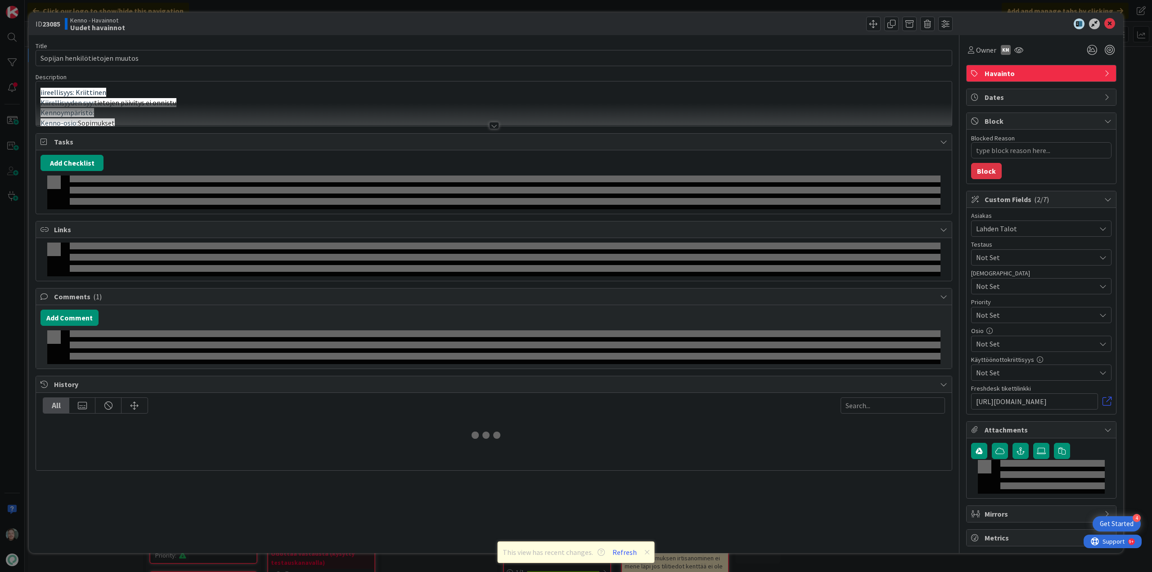
type textarea "x"
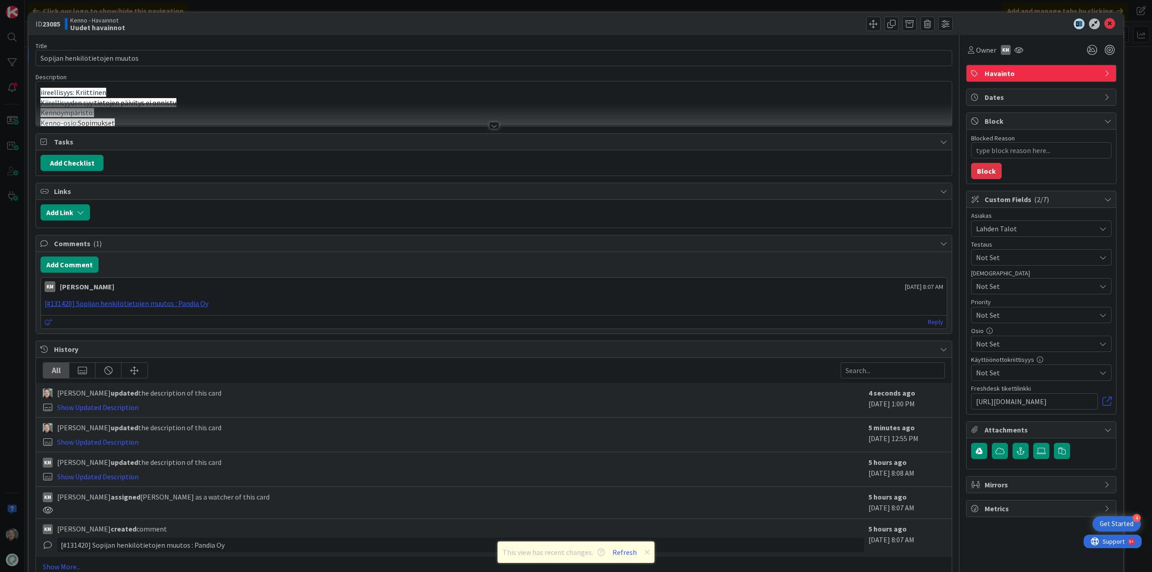
click at [492, 124] on div at bounding box center [494, 125] width 10 height 7
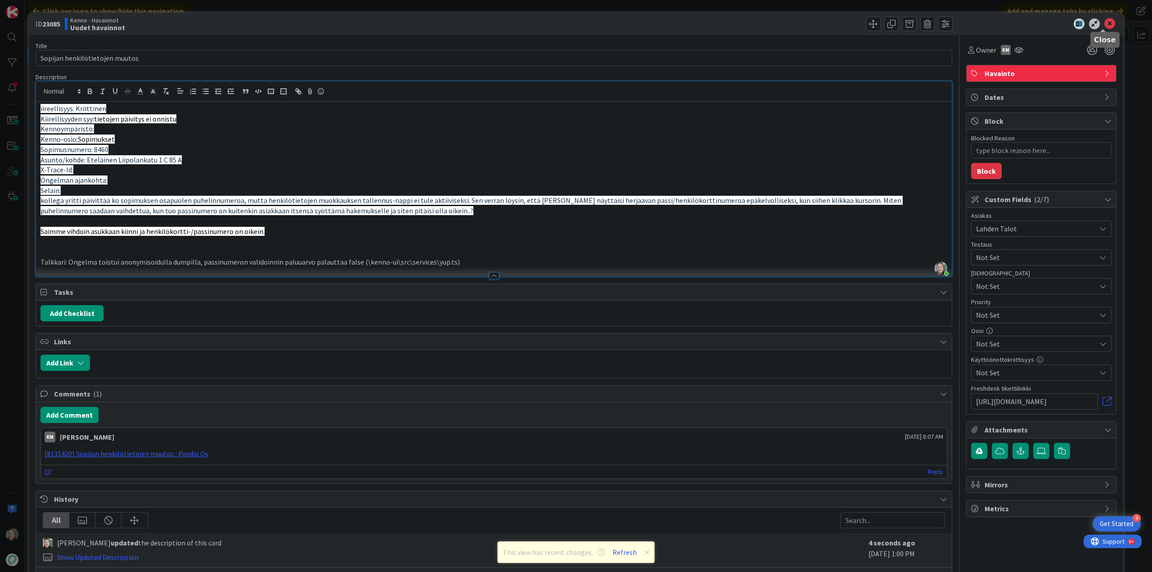
click at [1105, 22] on icon at bounding box center [1109, 23] width 11 height 11
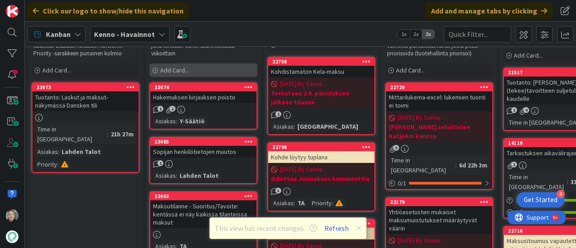
scroll to position [45, 0]
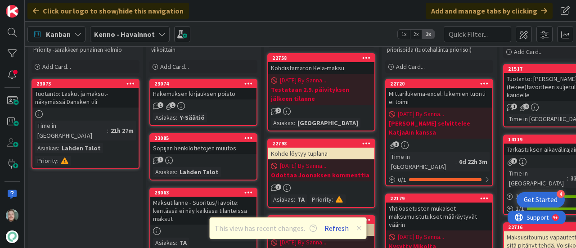
click at [333, 230] on button "Refresh" at bounding box center [336, 228] width 31 height 12
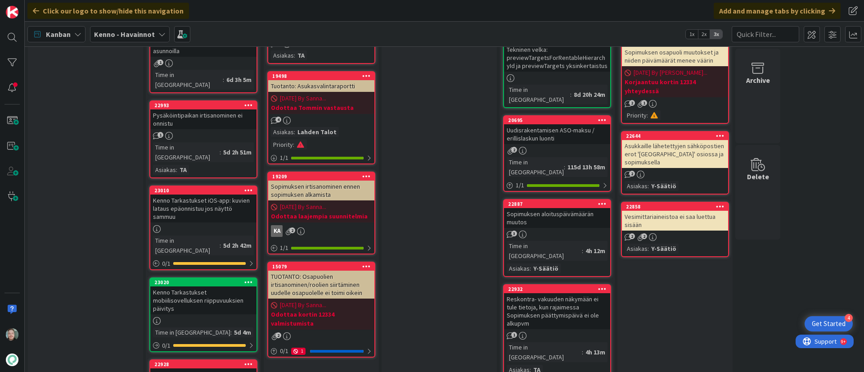
scroll to position [1012, 0]
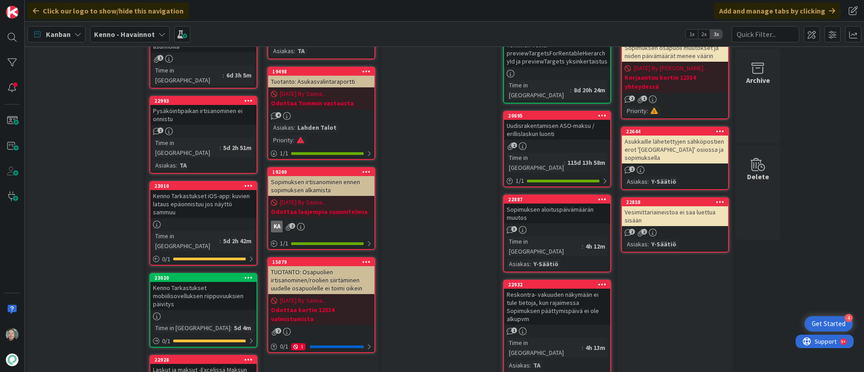
click at [192, 247] on div "Kenno Tarkastukset mobiilisovelluksen riippuvuuksien päivitys" at bounding box center [203, 296] width 106 height 28
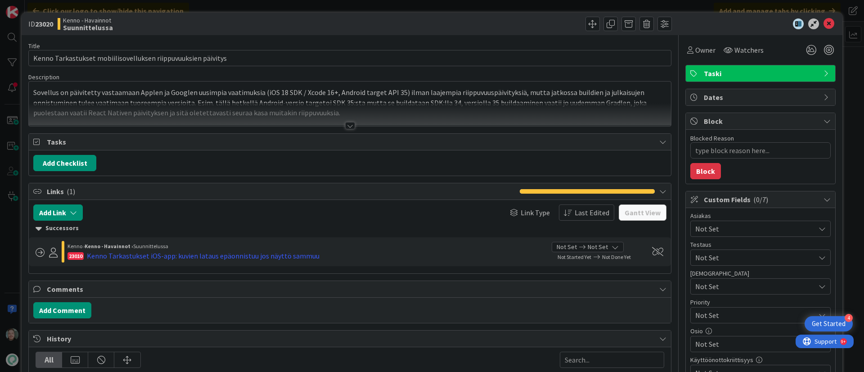
click at [345, 124] on div at bounding box center [350, 125] width 10 height 7
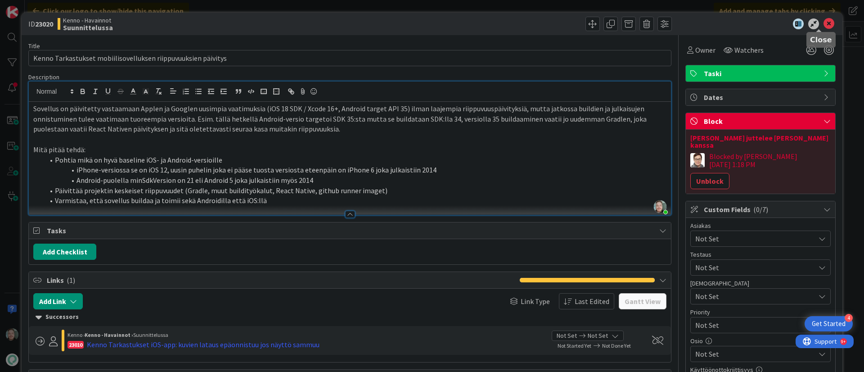
click at [575, 21] on icon at bounding box center [828, 23] width 11 height 11
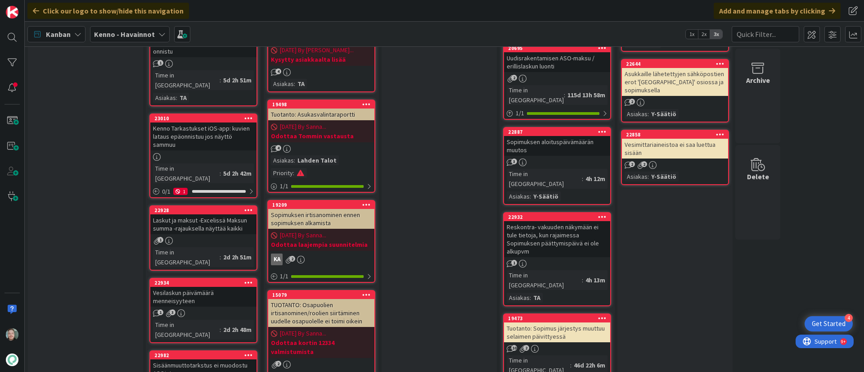
scroll to position [1012, 0]
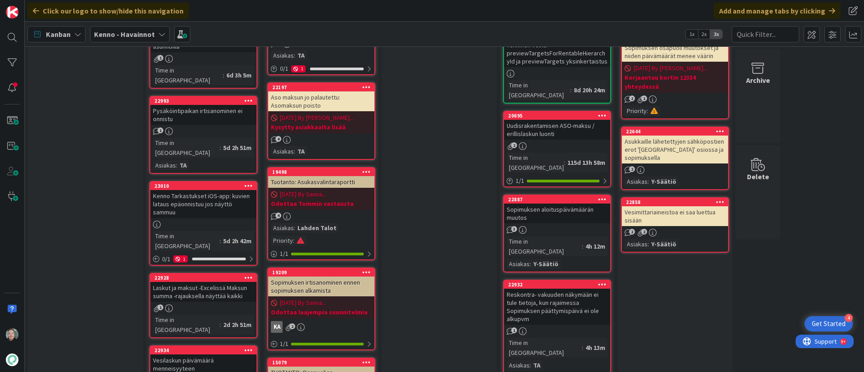
click at [225, 190] on div "Kenno Tarkastukset iOS-app: kuvien lataus epäonnistuu jos näyttö sammuu" at bounding box center [203, 204] width 106 height 28
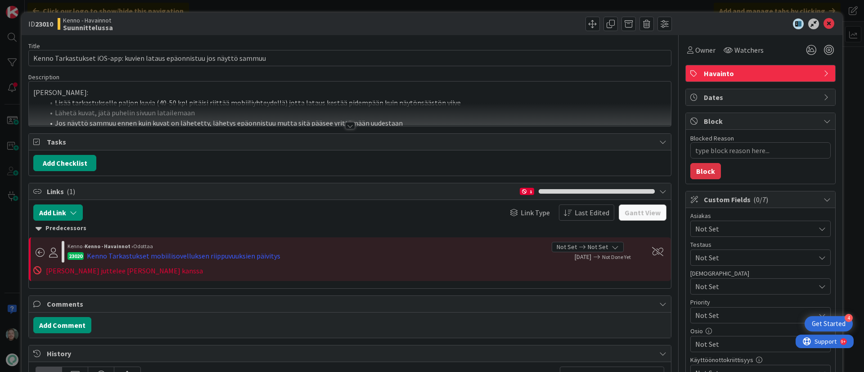
click at [349, 125] on div at bounding box center [350, 125] width 10 height 7
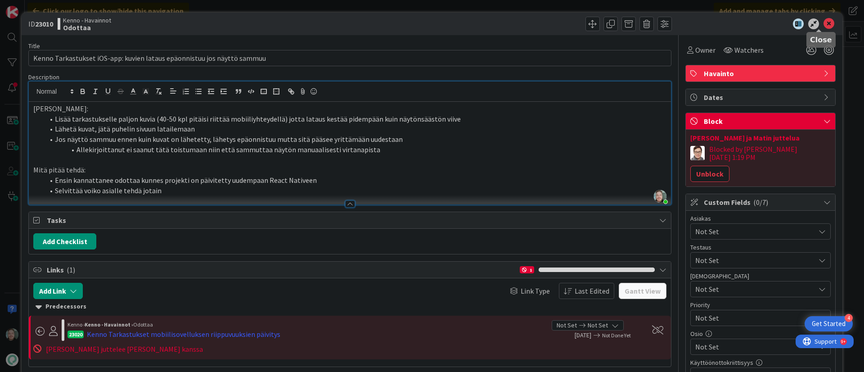
click at [575, 23] on icon at bounding box center [828, 23] width 11 height 11
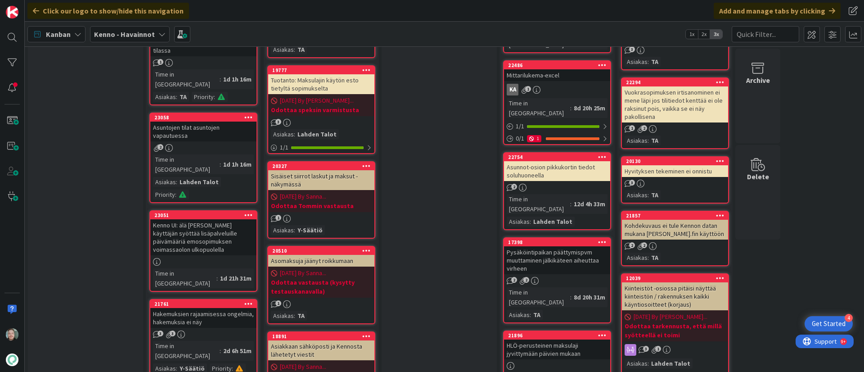
scroll to position [472, 0]
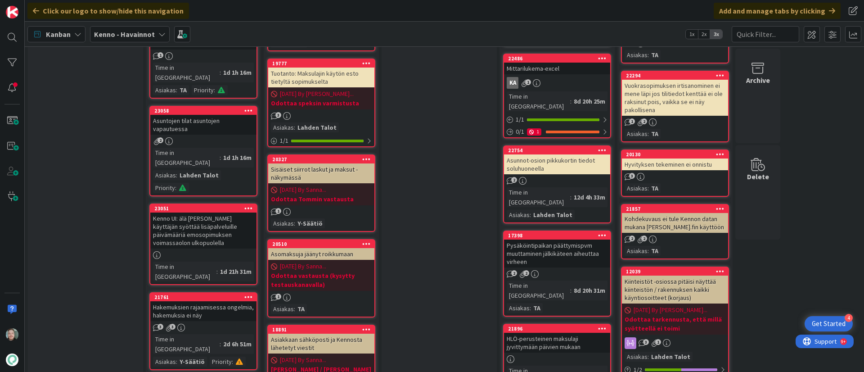
click at [197, 247] on div "Hakemuksien rajaamisessa ongelmia, hakemuksia ei näy" at bounding box center [203, 311] width 106 height 20
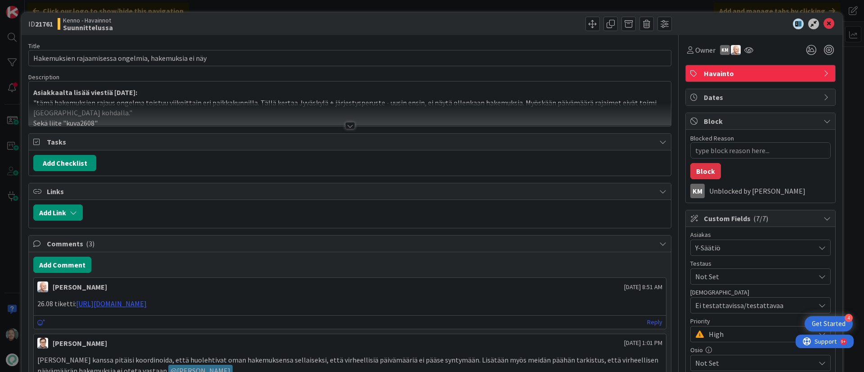
click at [345, 122] on div at bounding box center [350, 125] width 10 height 7
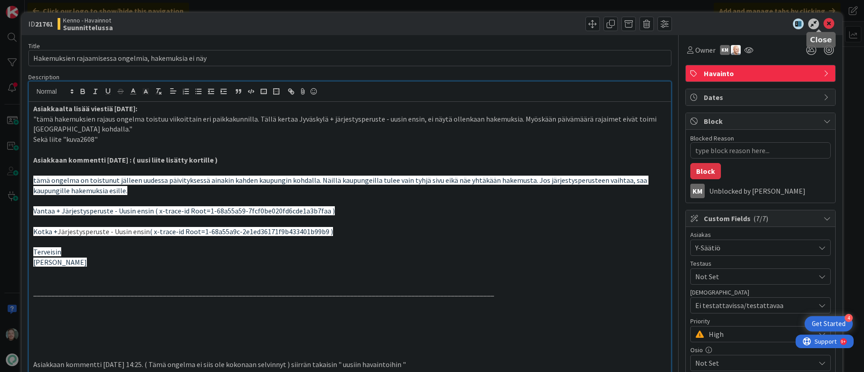
click at [575, 24] on icon at bounding box center [828, 23] width 11 height 11
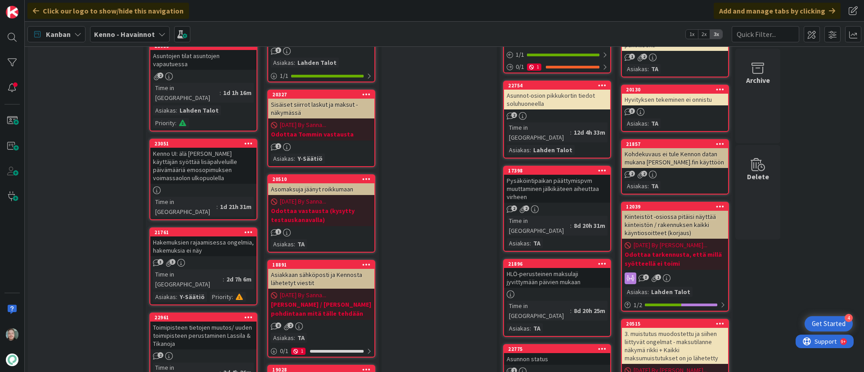
scroll to position [540, 0]
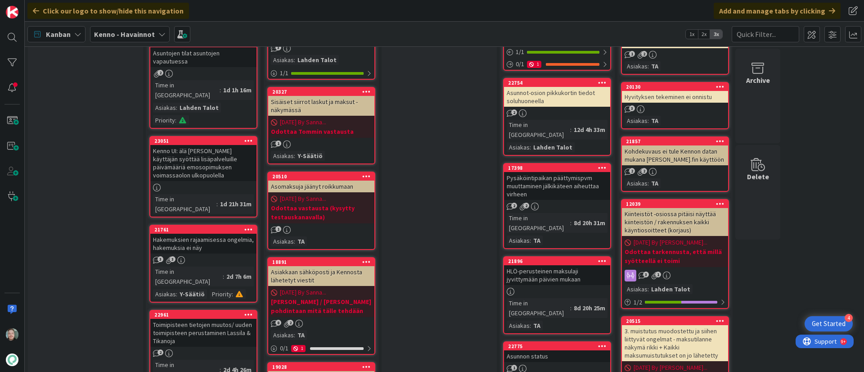
click at [205, 234] on div "Hakemuksien rajaamisessa ongelmia, hakemuksia ei näy" at bounding box center [203, 244] width 106 height 20
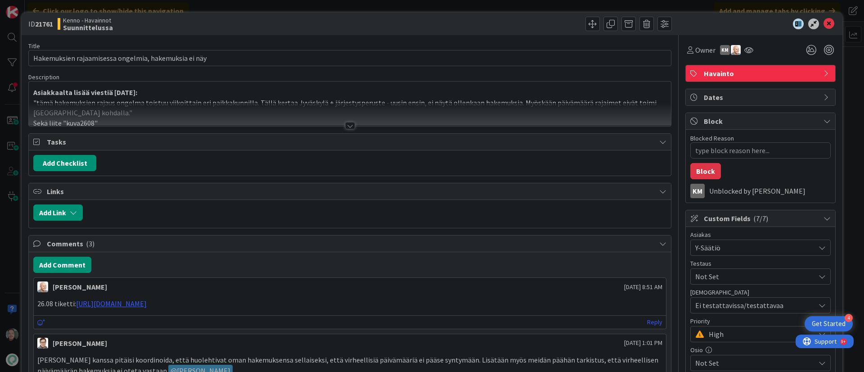
click at [346, 125] on div at bounding box center [350, 125] width 10 height 7
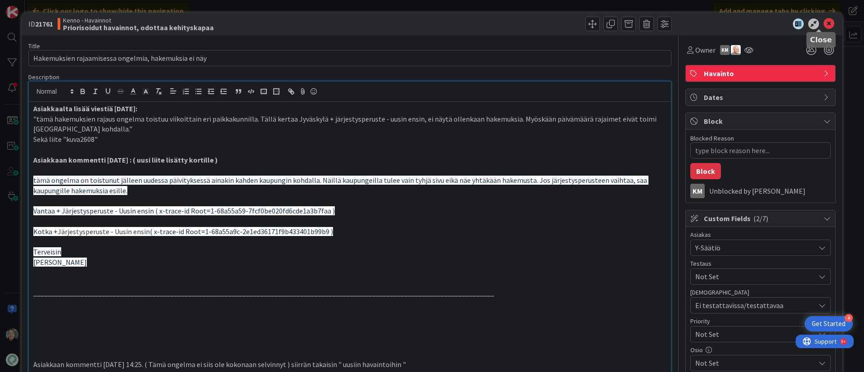
click at [575, 25] on icon at bounding box center [828, 23] width 11 height 11
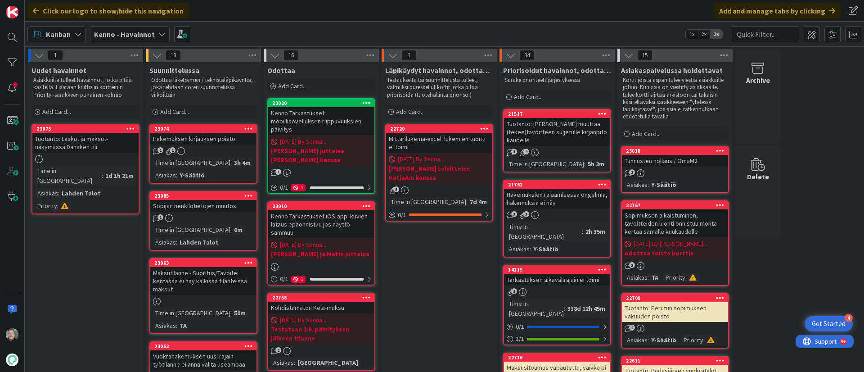
click at [215, 137] on div "Hakemuksen kirjauksen poisto" at bounding box center [203, 139] width 106 height 12
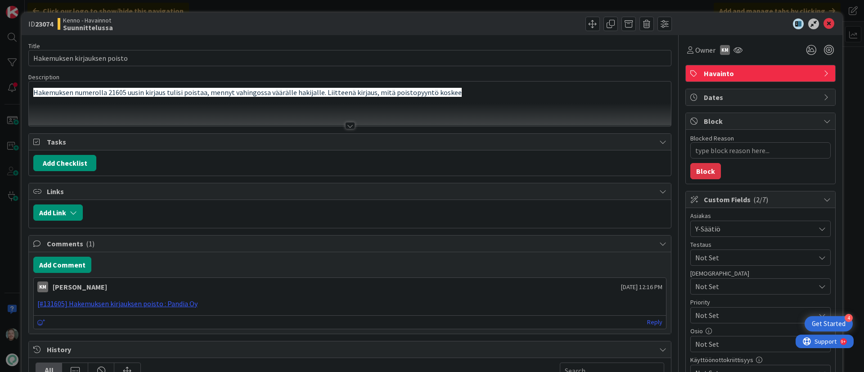
click at [349, 124] on div at bounding box center [350, 125] width 10 height 7
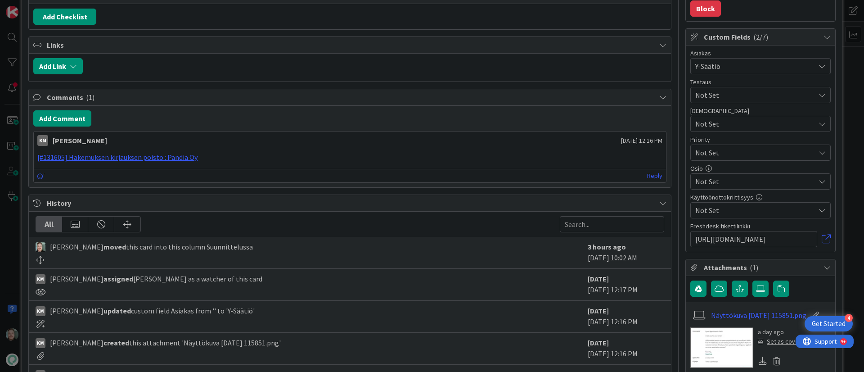
scroll to position [239, 0]
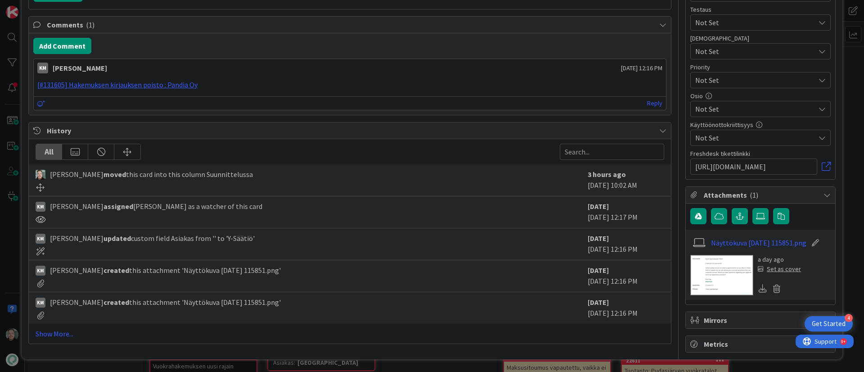
click at [575, 247] on img at bounding box center [721, 275] width 63 height 40
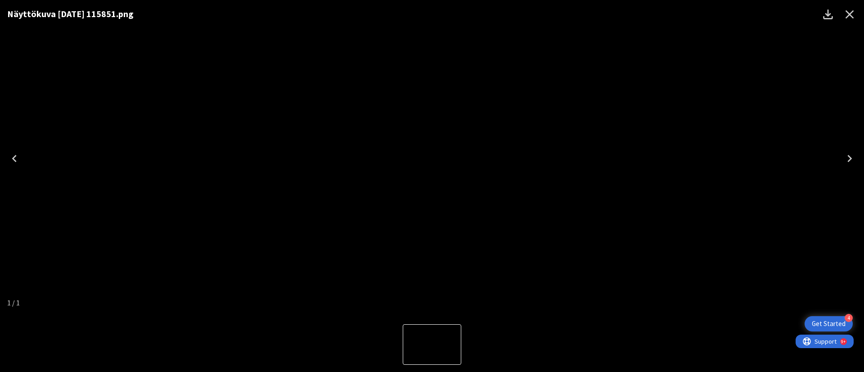
click at [575, 10] on icon "Close" at bounding box center [849, 14] width 14 height 14
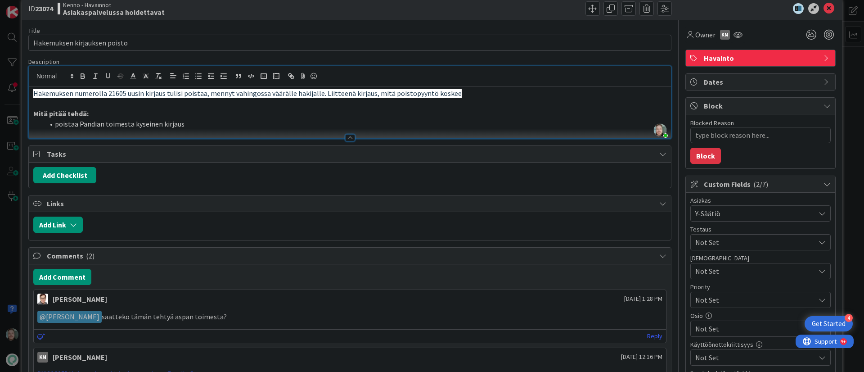
scroll to position [0, 0]
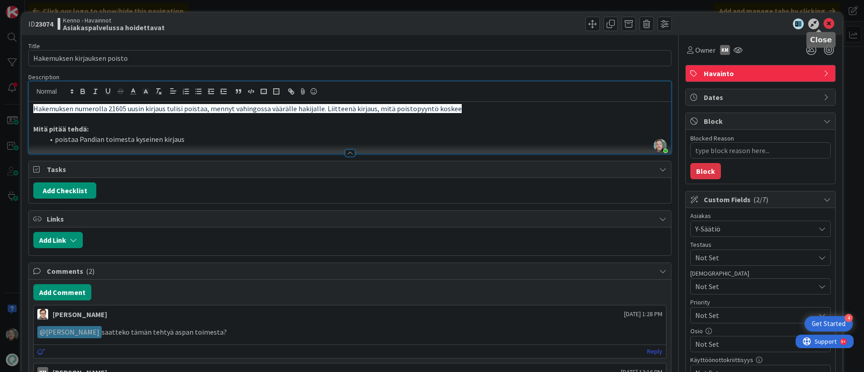
click at [575, 21] on icon at bounding box center [828, 23] width 11 height 11
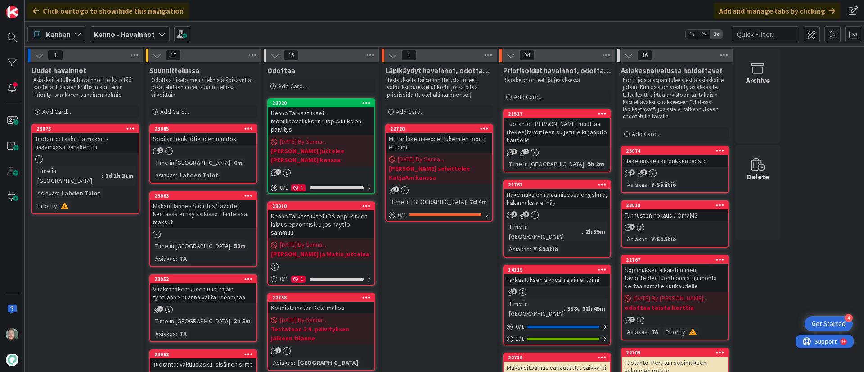
click at [208, 141] on div "Sopijan henkilötietojen muutos" at bounding box center [203, 139] width 106 height 12
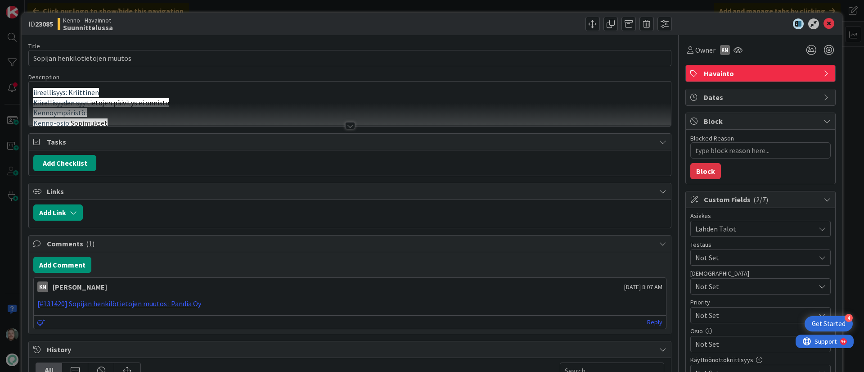
click at [346, 124] on div at bounding box center [350, 125] width 10 height 7
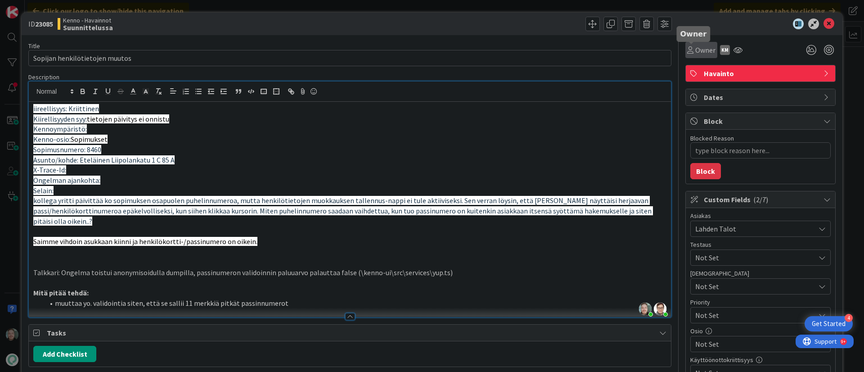
click at [575, 48] on span "Owner" at bounding box center [705, 50] width 20 height 11
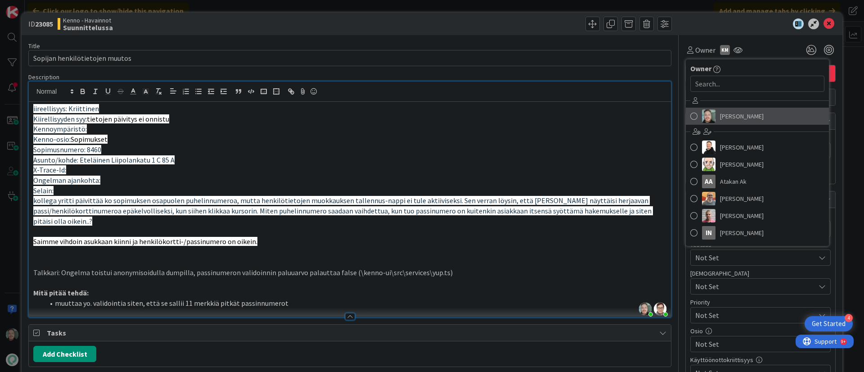
click at [575, 118] on span "[PERSON_NAME]" at bounding box center [742, 115] width 44 height 13
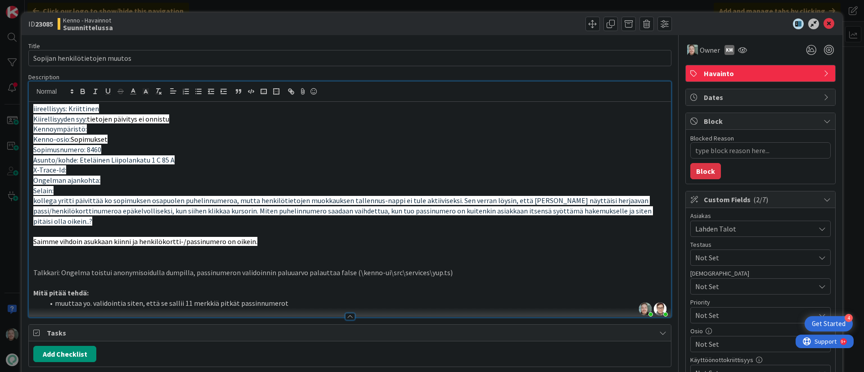
click at [435, 146] on p "Sopimusnumero: 8460" at bounding box center [349, 149] width 633 height 10
drag, startPoint x: 822, startPoint y: 22, endPoint x: 816, endPoint y: 23, distance: 6.0
click at [575, 22] on icon at bounding box center [828, 23] width 11 height 11
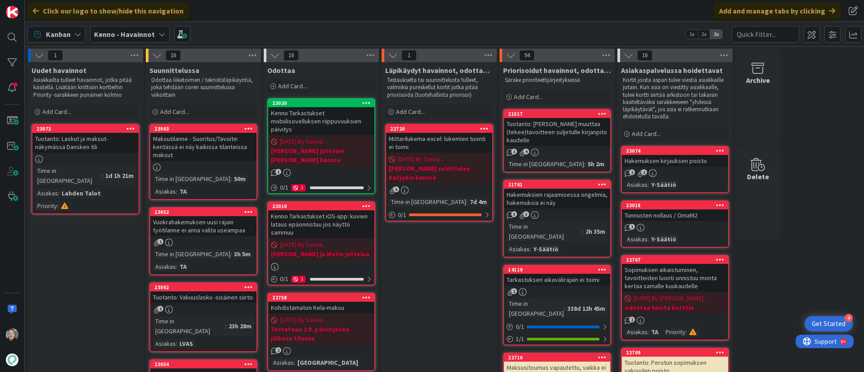
click at [198, 156] on div "Maksutilanne - Suoritus/Tavoite: kentässä ei näy kaikissa tilanteissa maksut" at bounding box center [203, 147] width 106 height 28
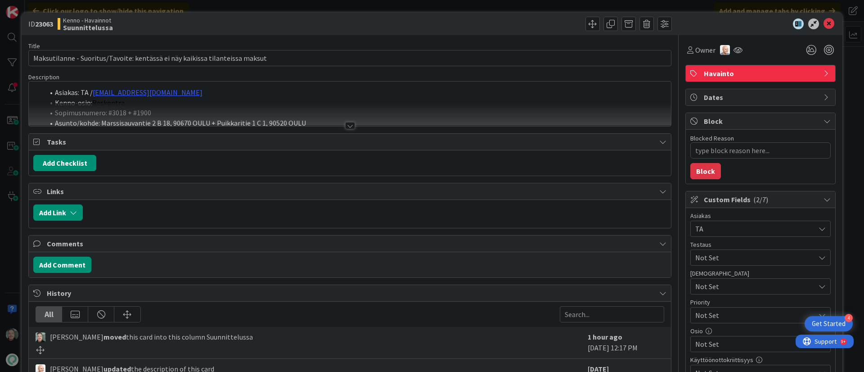
click at [346, 126] on div at bounding box center [350, 125] width 10 height 7
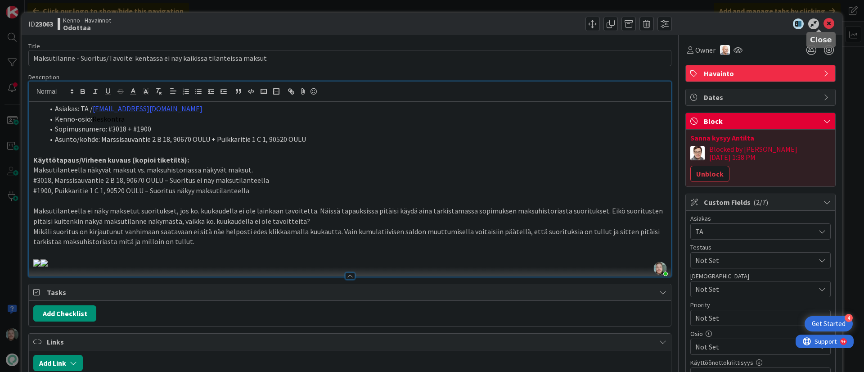
click at [575, 24] on icon at bounding box center [828, 23] width 11 height 11
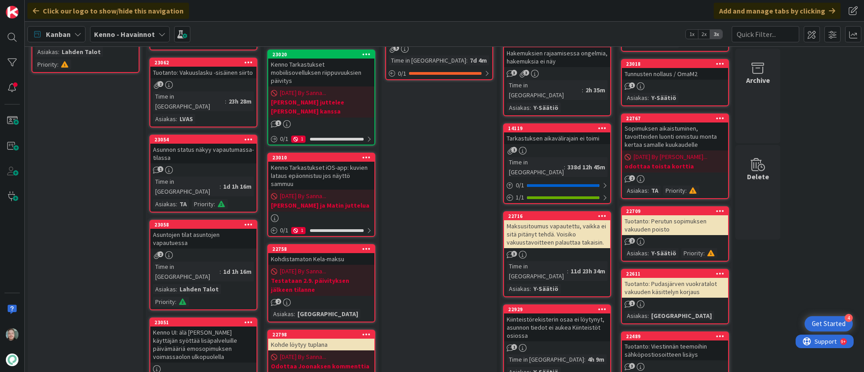
scroll to position [135, 0]
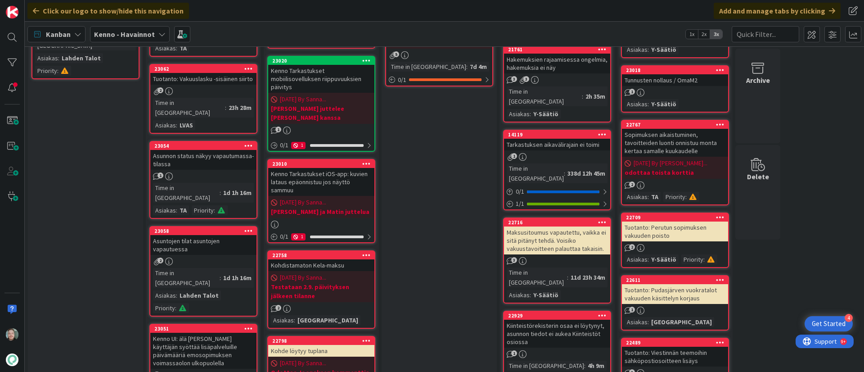
click at [209, 150] on div "Asunnon status näkyy vapautumassa-tilassa" at bounding box center [203, 160] width 106 height 20
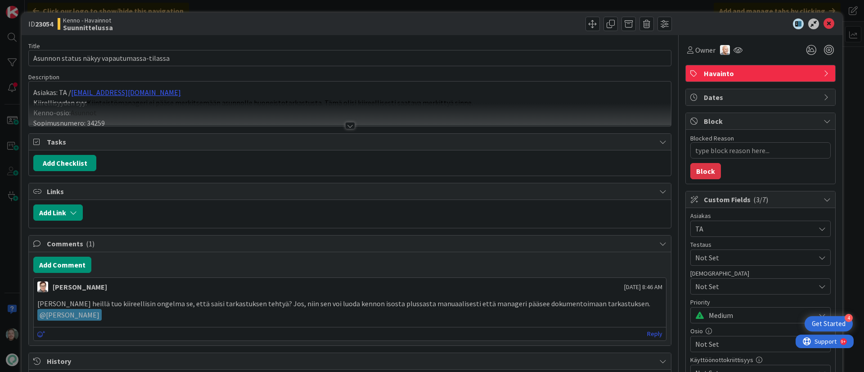
click at [345, 122] on div at bounding box center [350, 125] width 10 height 7
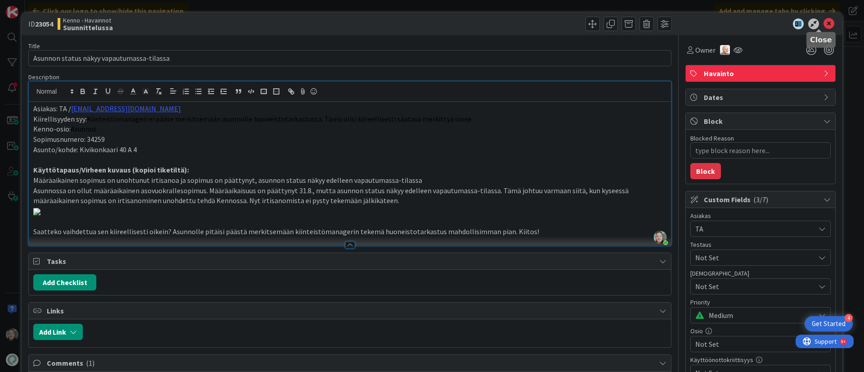
click at [575, 23] on icon at bounding box center [828, 23] width 11 height 11
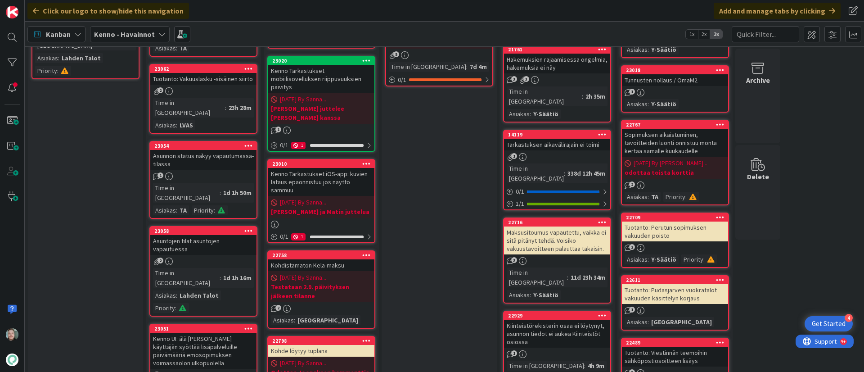
click at [217, 247] on div "2" at bounding box center [203, 261] width 106 height 8
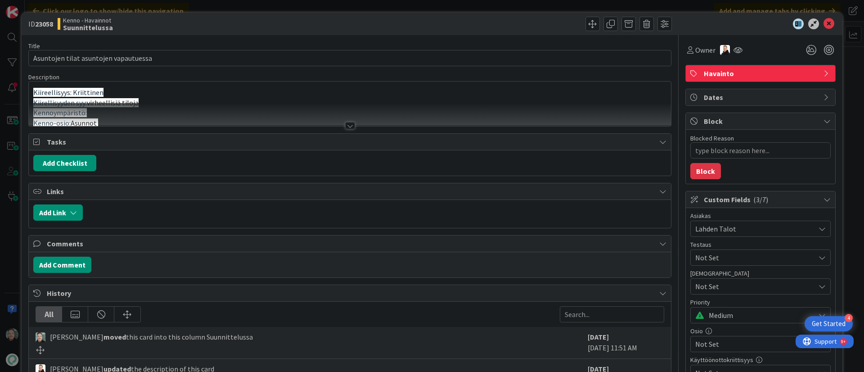
click at [338, 123] on div at bounding box center [350, 114] width 642 height 23
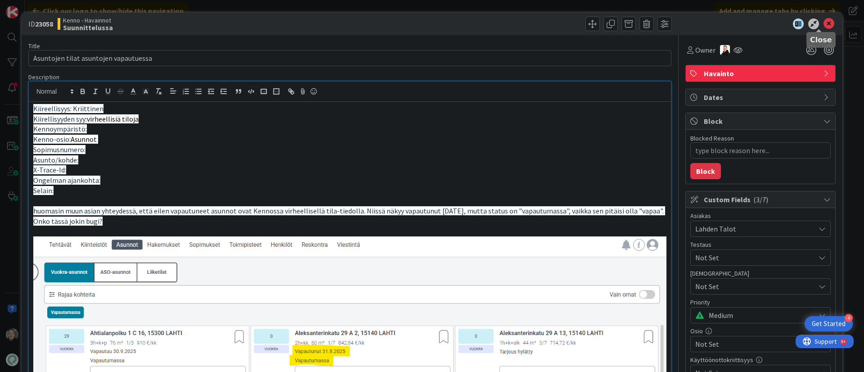
click at [575, 25] on icon at bounding box center [828, 23] width 11 height 11
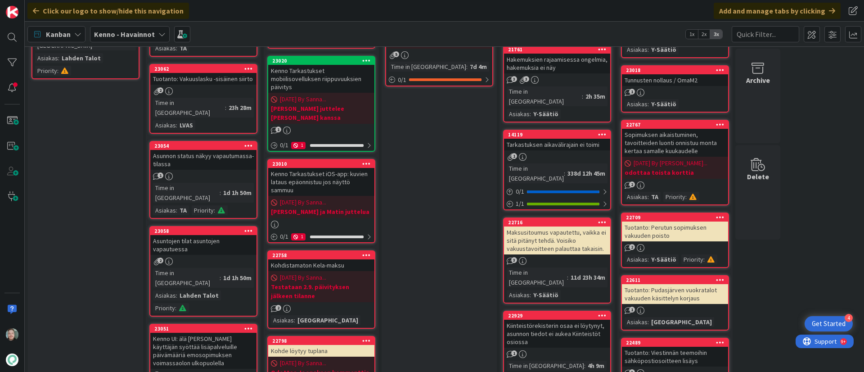
click at [205, 247] on div "2" at bounding box center [203, 261] width 106 height 8
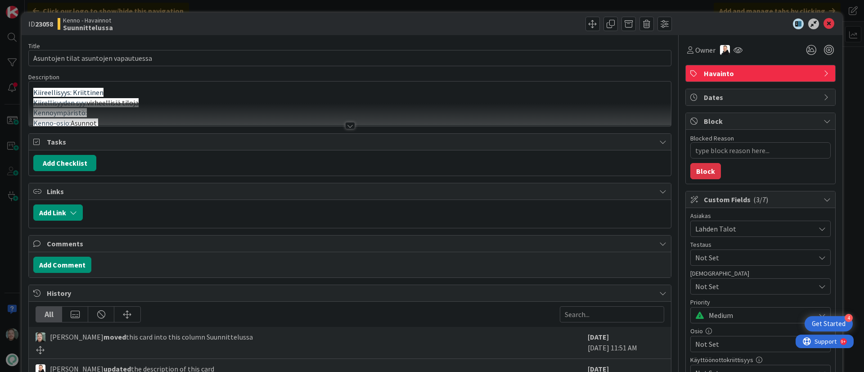
click at [345, 122] on div at bounding box center [350, 125] width 10 height 7
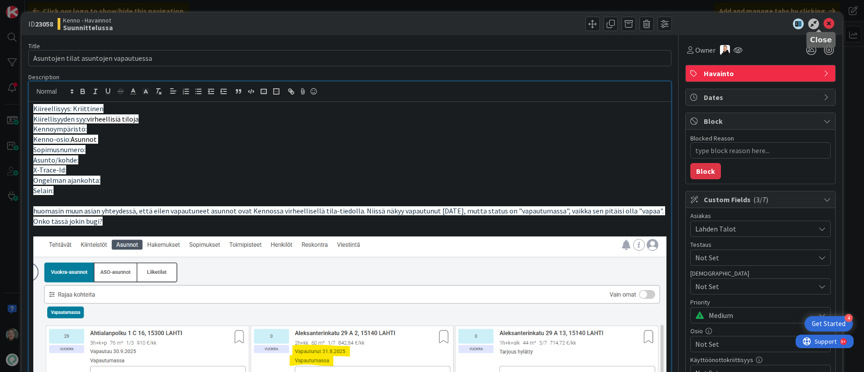
click at [575, 23] on icon at bounding box center [828, 23] width 11 height 11
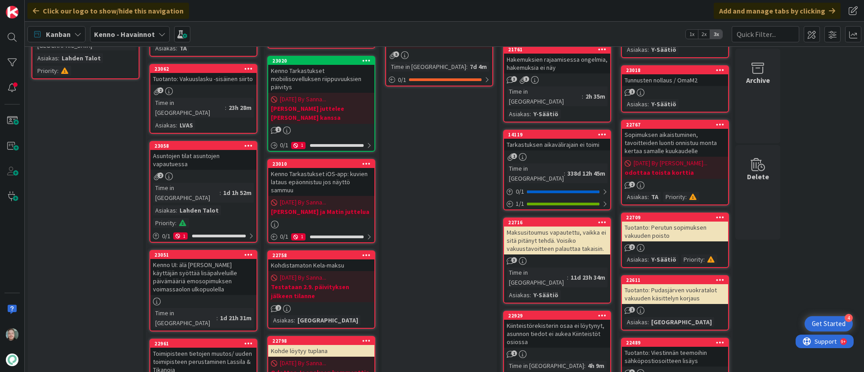
click at [216, 150] on div "Asuntojen tilat asuntojen vapautuessa" at bounding box center [203, 160] width 106 height 20
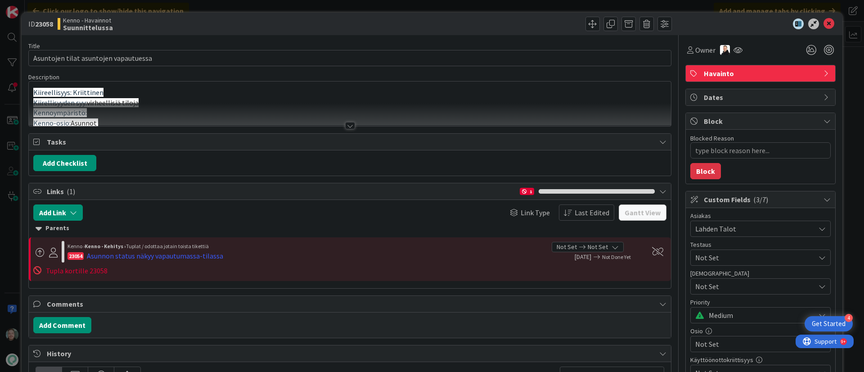
click at [345, 125] on div at bounding box center [350, 125] width 10 height 7
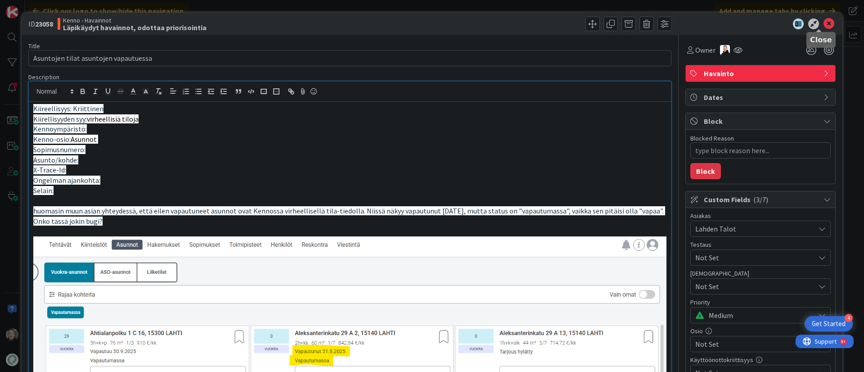
click at [575, 27] on icon at bounding box center [828, 23] width 11 height 11
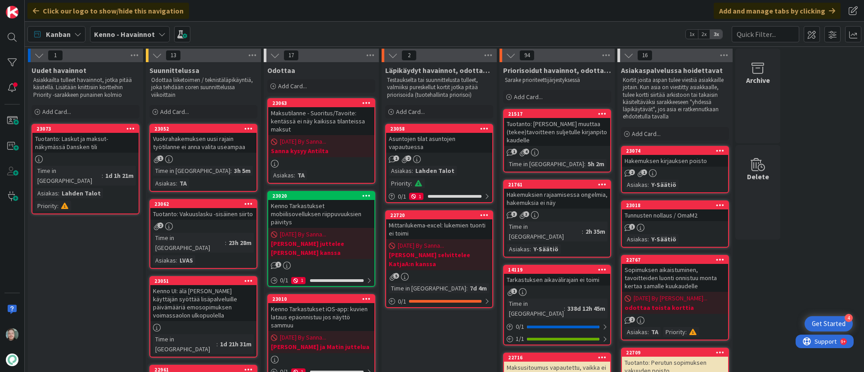
click at [193, 140] on div "Vuokrahakemuksen uusi rajain työtilanne ei anna valita useampaa" at bounding box center [203, 143] width 106 height 20
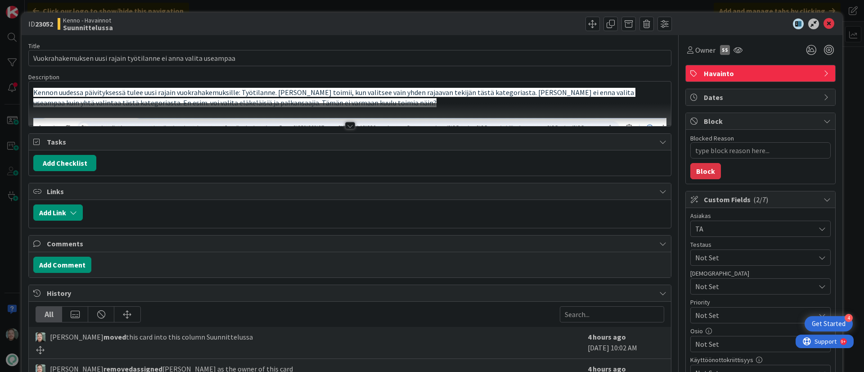
click at [346, 120] on div at bounding box center [350, 114] width 642 height 23
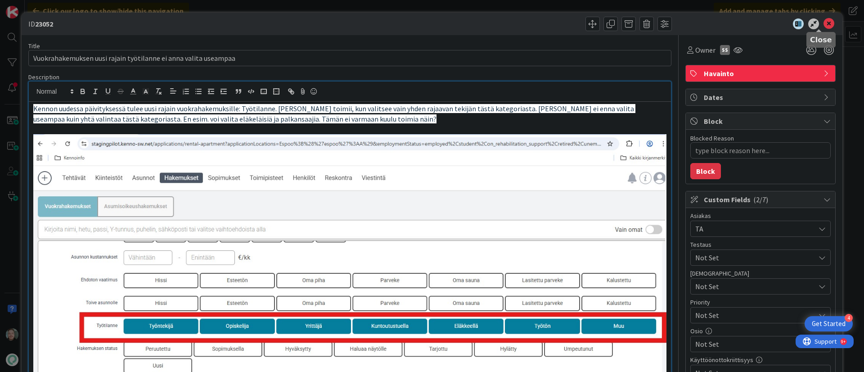
click at [575, 22] on icon at bounding box center [828, 23] width 11 height 11
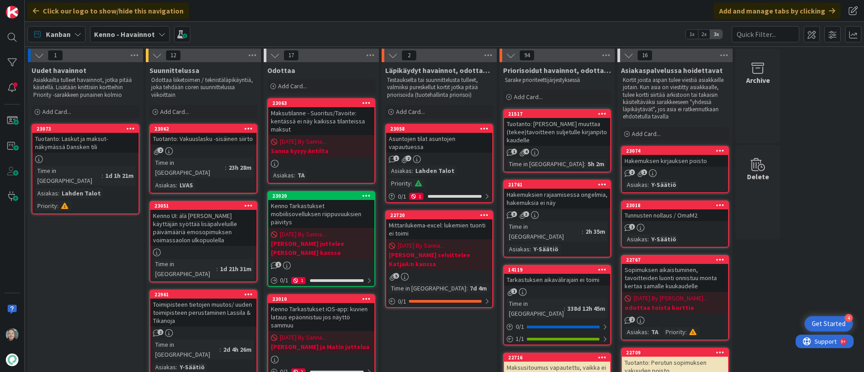
click at [198, 142] on div "Tuotanto: Vakuuslasku -sisäinen siirto" at bounding box center [203, 139] width 106 height 12
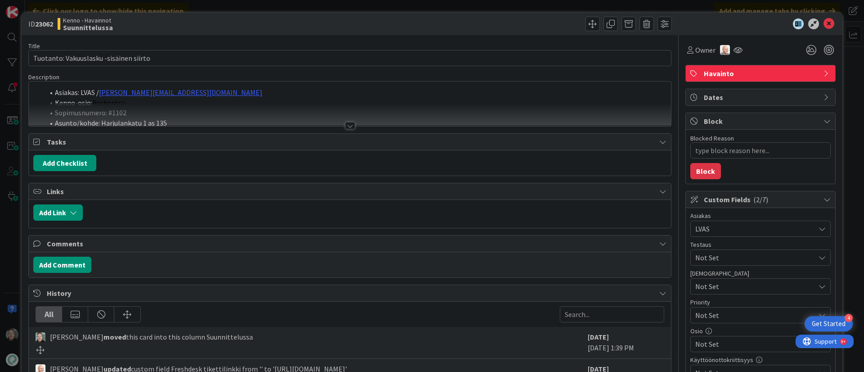
click at [343, 121] on div at bounding box center [350, 114] width 642 height 23
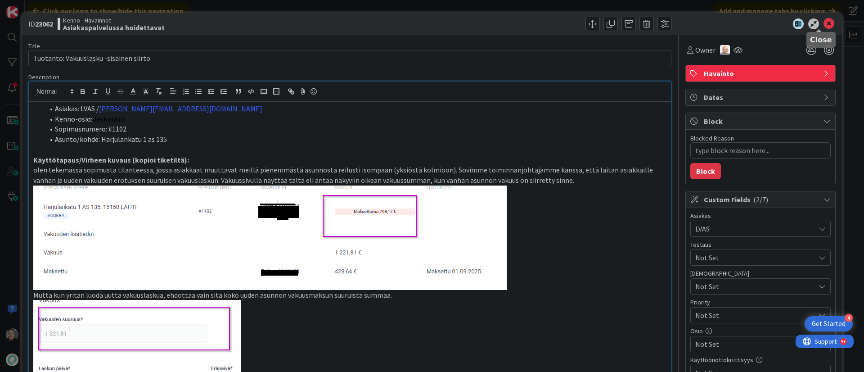
click at [575, 18] on icon at bounding box center [828, 23] width 11 height 11
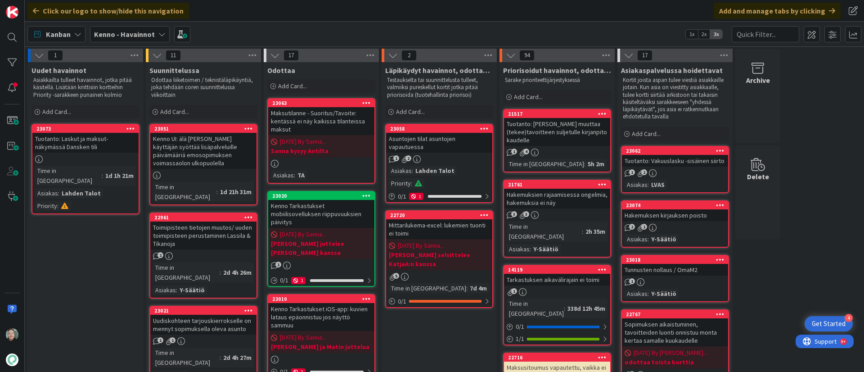
click at [80, 142] on div "Tuotanto: Laskut ja maksut-näkymässä Dansken tili" at bounding box center [85, 143] width 106 height 20
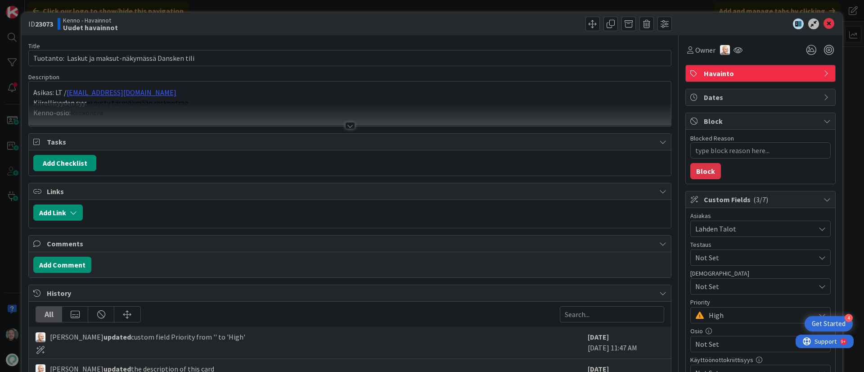
click at [345, 124] on div at bounding box center [350, 125] width 10 height 7
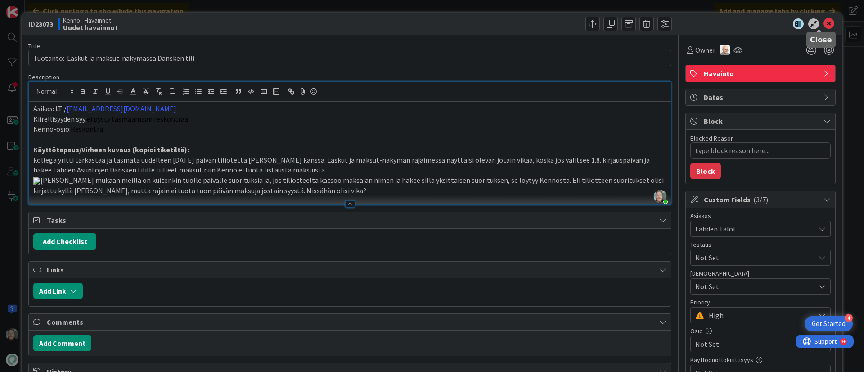
click at [575, 25] on icon at bounding box center [828, 23] width 11 height 11
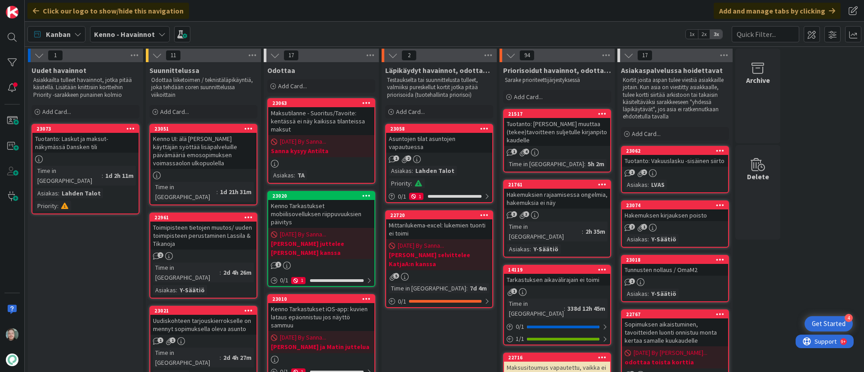
click at [129, 125] on icon at bounding box center [130, 128] width 9 height 6
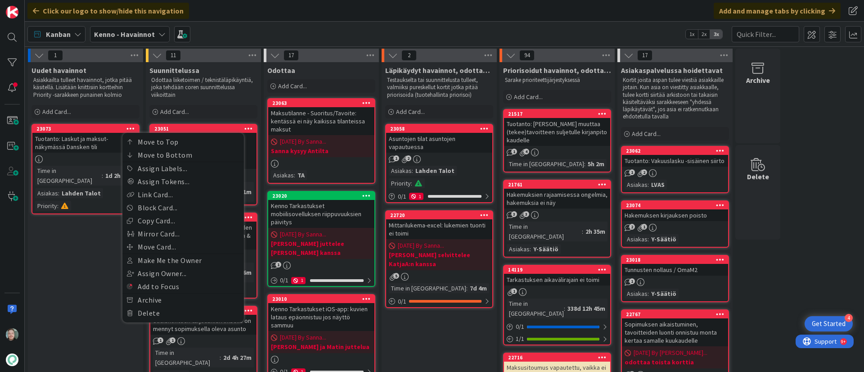
click at [75, 147] on div "Tuotanto: Laskut ja maksut-näkymässä Dansken tili" at bounding box center [85, 143] width 106 height 20
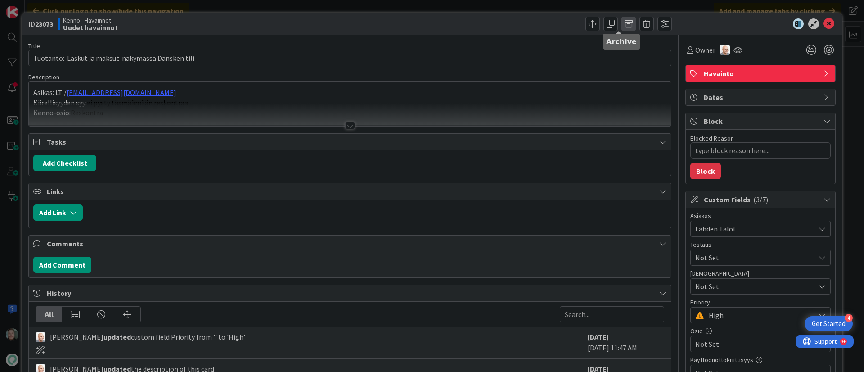
click at [575, 27] on span at bounding box center [628, 24] width 14 height 14
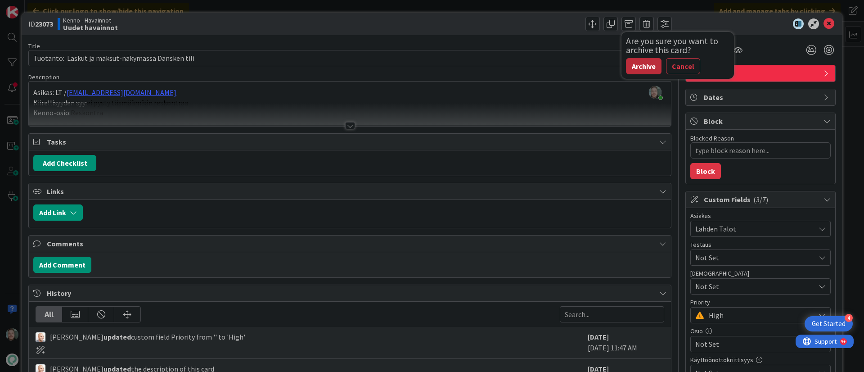
click at [575, 64] on button "Archive" at bounding box center [644, 66] width 36 height 16
type textarea "x"
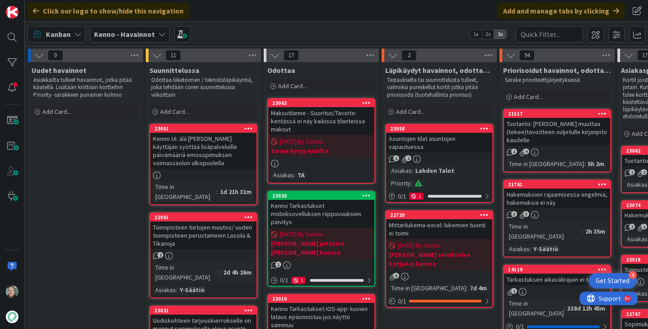
click at [158, 33] on icon at bounding box center [161, 34] width 7 height 7
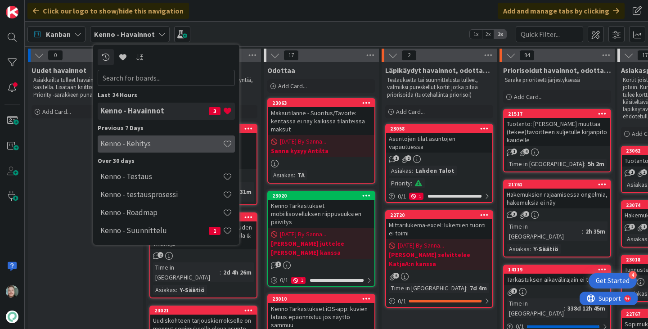
click at [175, 146] on h4 "Kenno - Kehitys" at bounding box center [161, 143] width 122 height 9
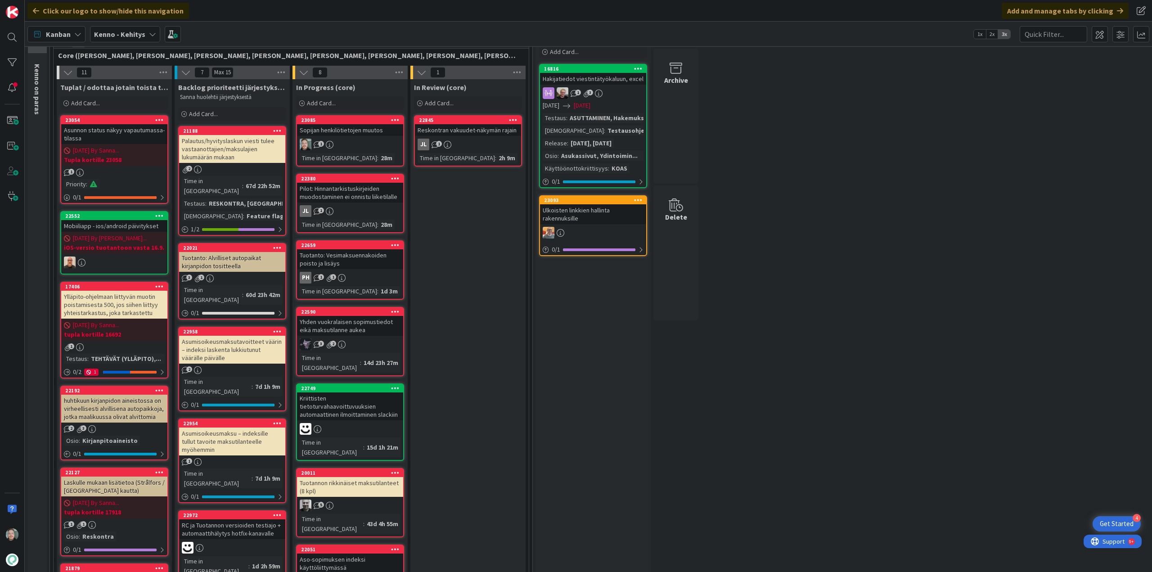
scroll to position [45, 0]
